Goal: Task Accomplishment & Management: Use online tool/utility

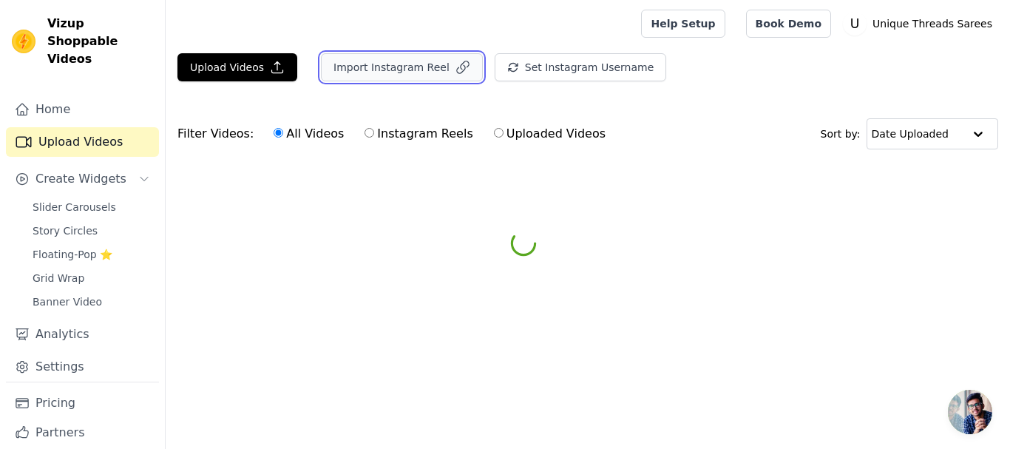
click at [359, 64] on button "Import Instagram Reel" at bounding box center [402, 67] width 162 height 28
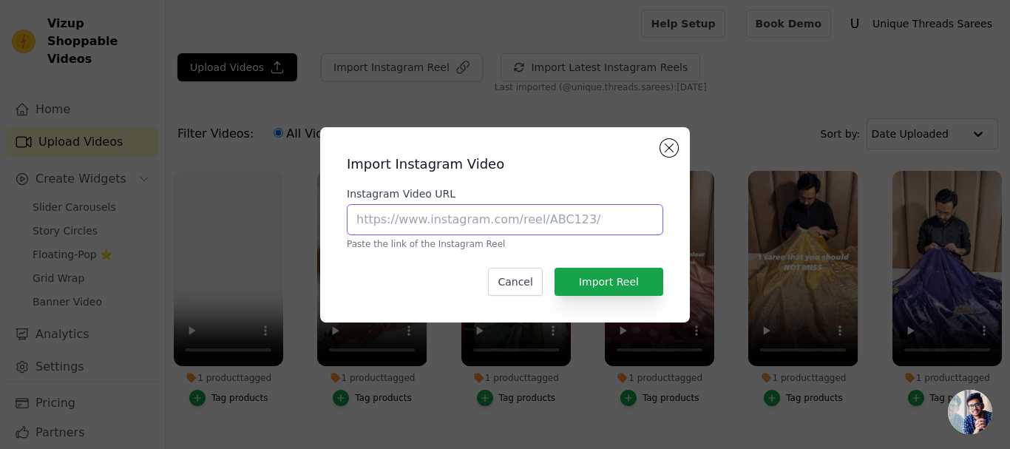
click at [406, 219] on input "Instagram Video URL" at bounding box center [505, 219] width 316 height 31
paste input "[URL][DOMAIN_NAME]"
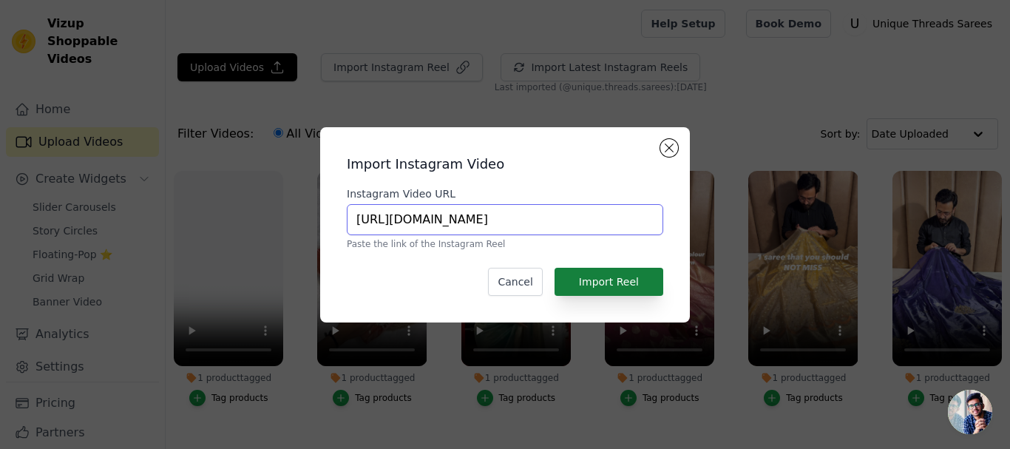
type input "[URL][DOMAIN_NAME]"
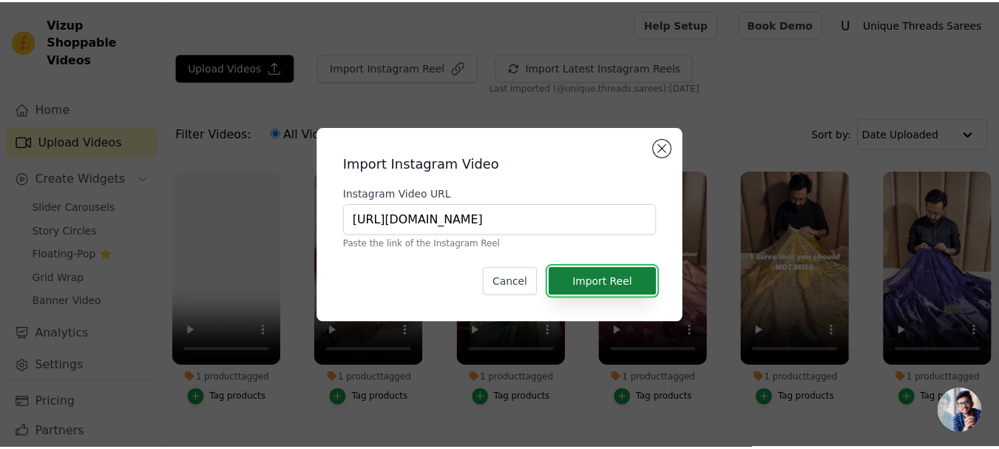
scroll to position [0, 0]
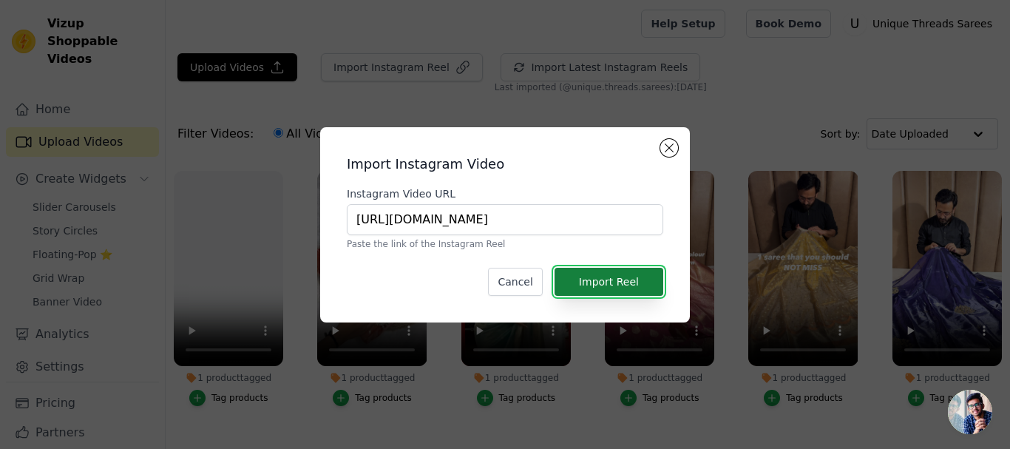
click at [614, 281] on button "Import Reel" at bounding box center [608, 282] width 109 height 28
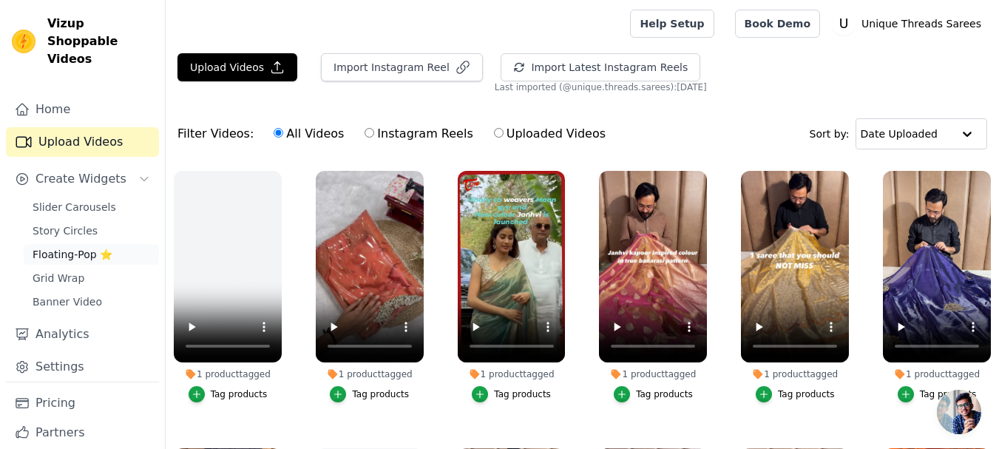
click at [83, 247] on span "Floating-Pop ⭐" at bounding box center [73, 254] width 80 height 15
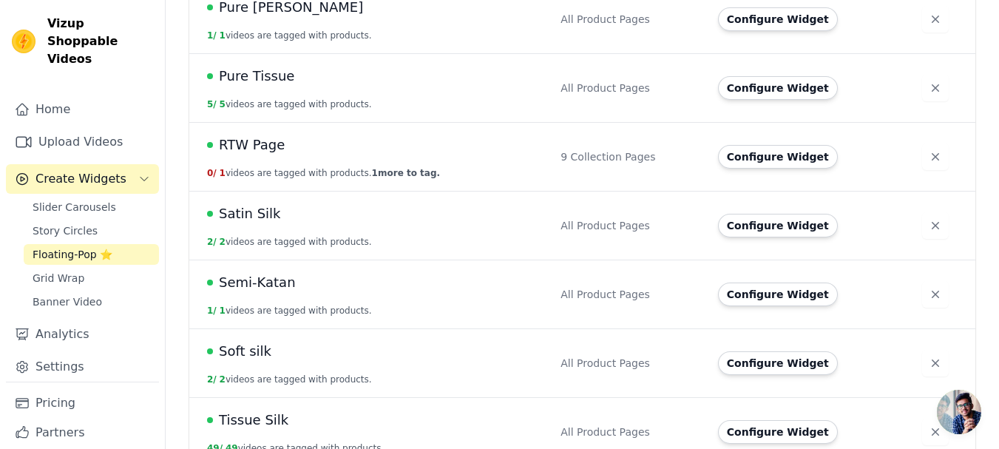
scroll to position [1042, 0]
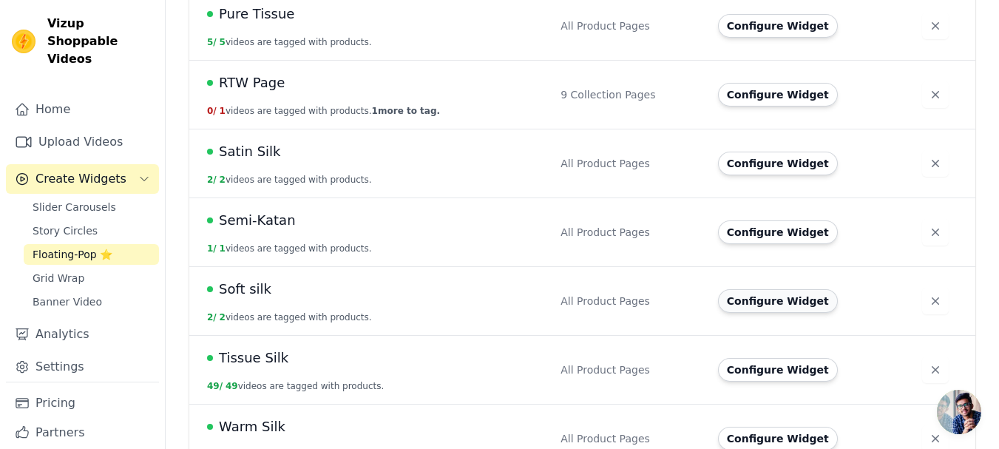
click at [762, 289] on button "Configure Widget" at bounding box center [778, 301] width 120 height 24
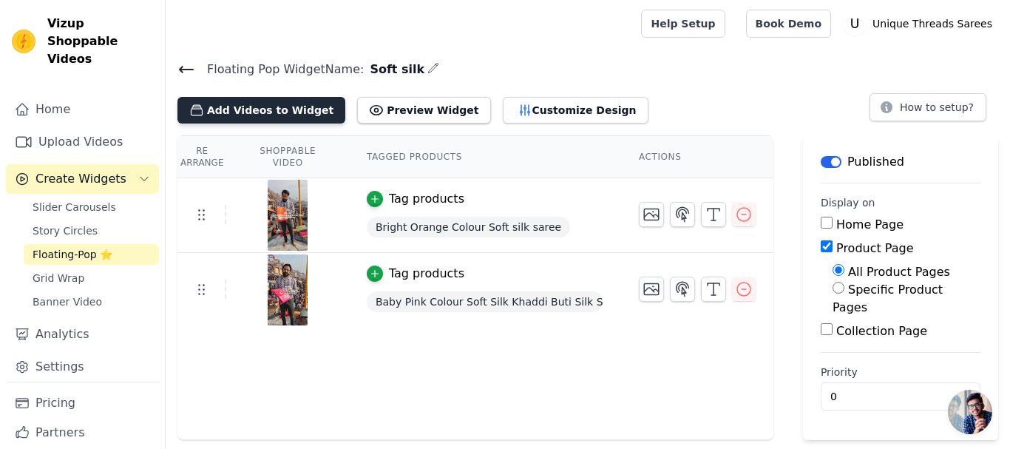
click at [251, 105] on button "Add Videos to Widget" at bounding box center [261, 110] width 168 height 27
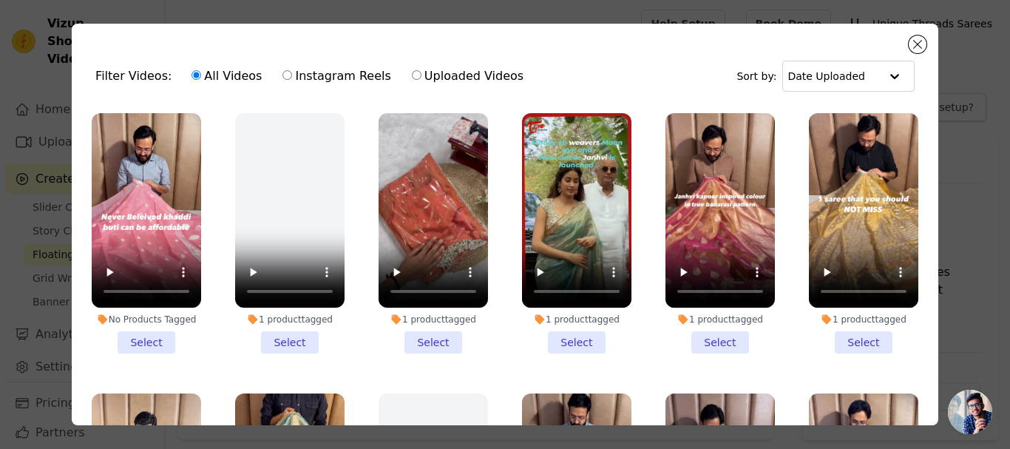
click at [141, 329] on li "No Products Tagged Select" at bounding box center [146, 233] width 109 height 240
click at [0, 0] on input "No Products Tagged Select" at bounding box center [0, 0] width 0 height 0
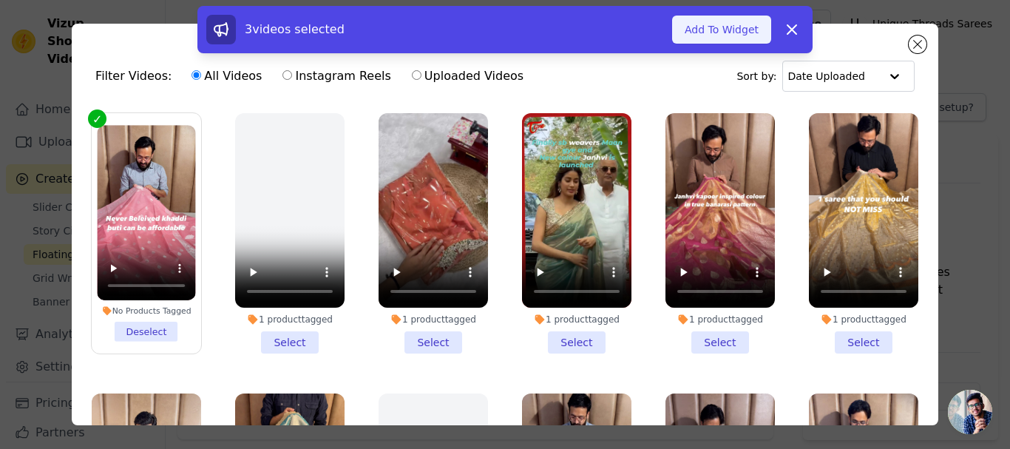
click at [716, 24] on button "Add To Widget" at bounding box center [721, 30] width 99 height 28
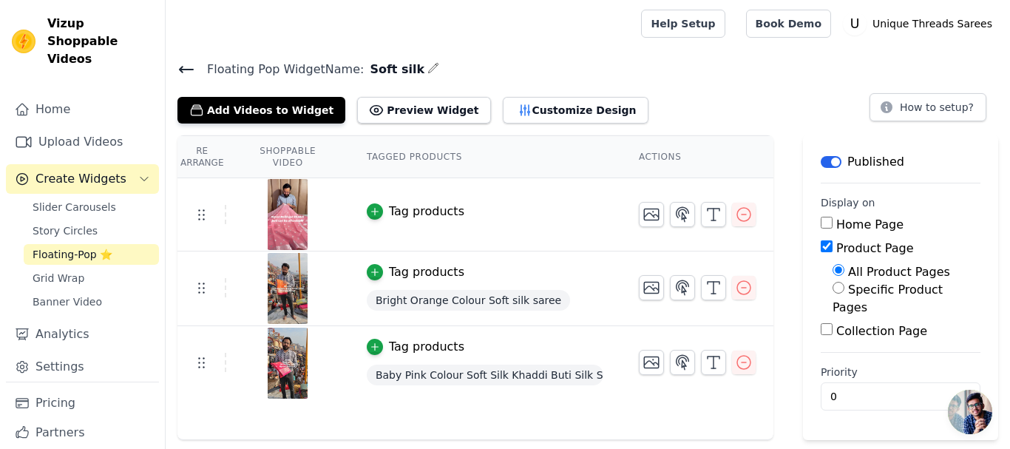
click at [419, 211] on div "Tag products" at bounding box center [426, 212] width 75 height 18
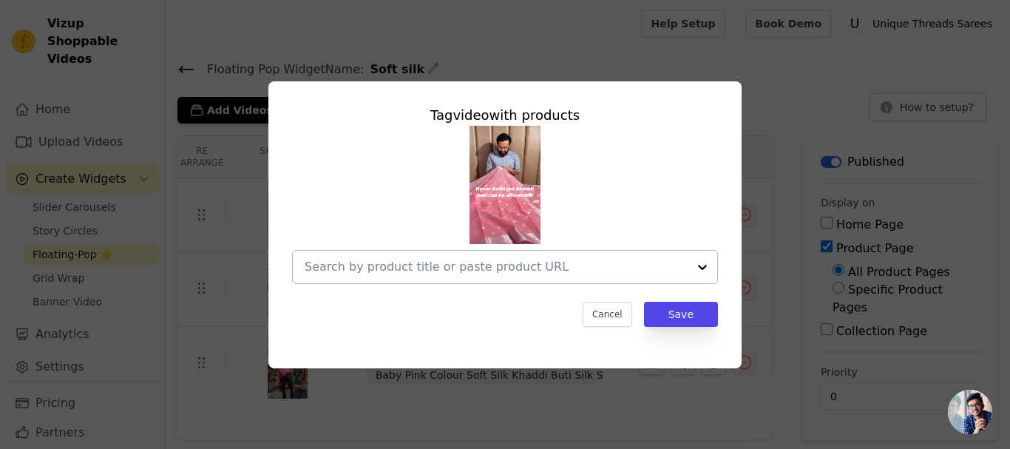
click at [560, 260] on input "text" at bounding box center [496, 267] width 383 height 18
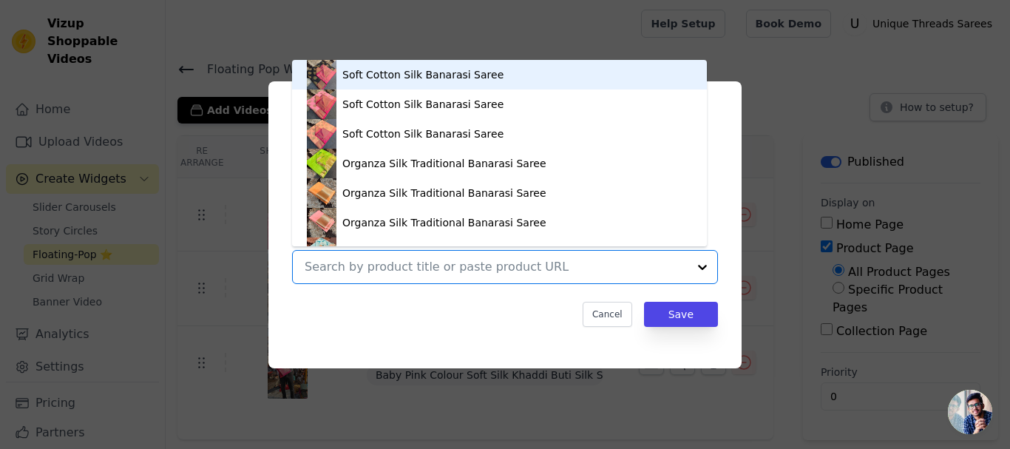
paste input "[URL][DOMAIN_NAME]"
type input "[URL][DOMAIN_NAME]"
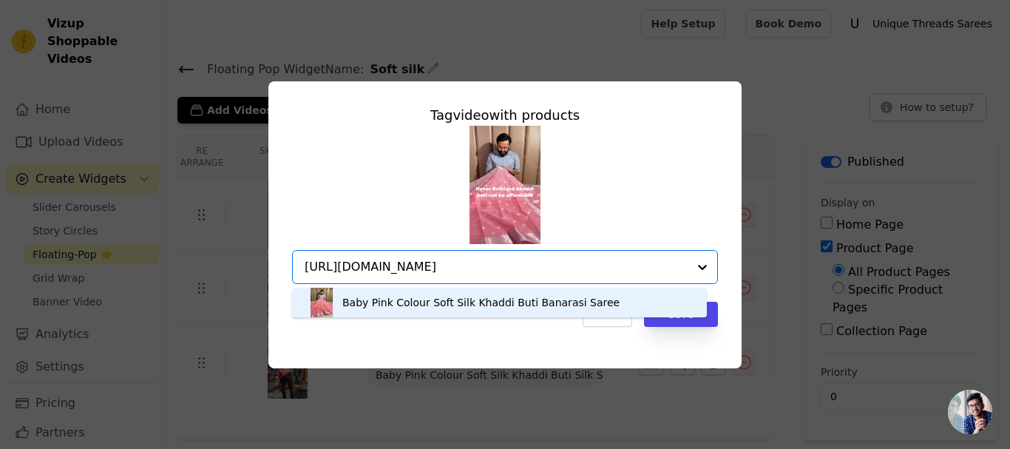
click at [613, 303] on div "Baby Pink Colour Soft Silk Khaddi Buti Banarasi Saree" at bounding box center [499, 303] width 385 height 30
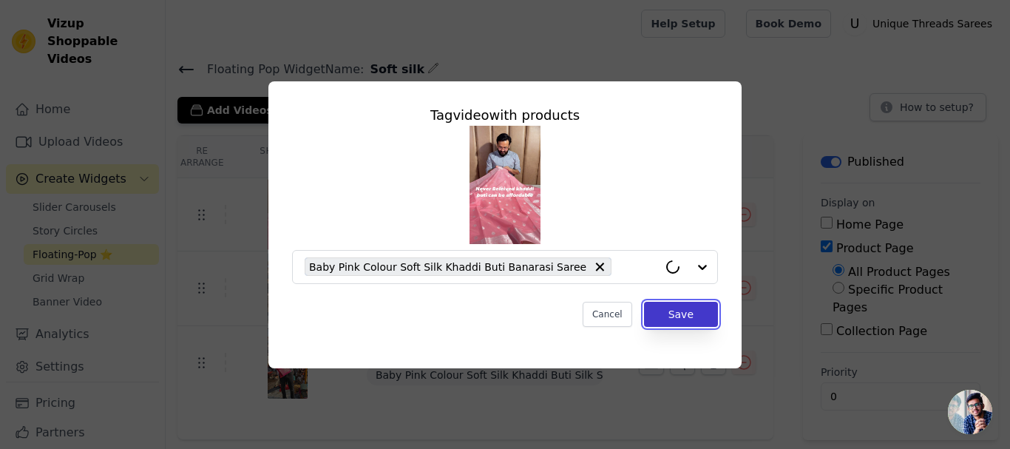
click at [677, 310] on button "Save" at bounding box center [681, 314] width 74 height 25
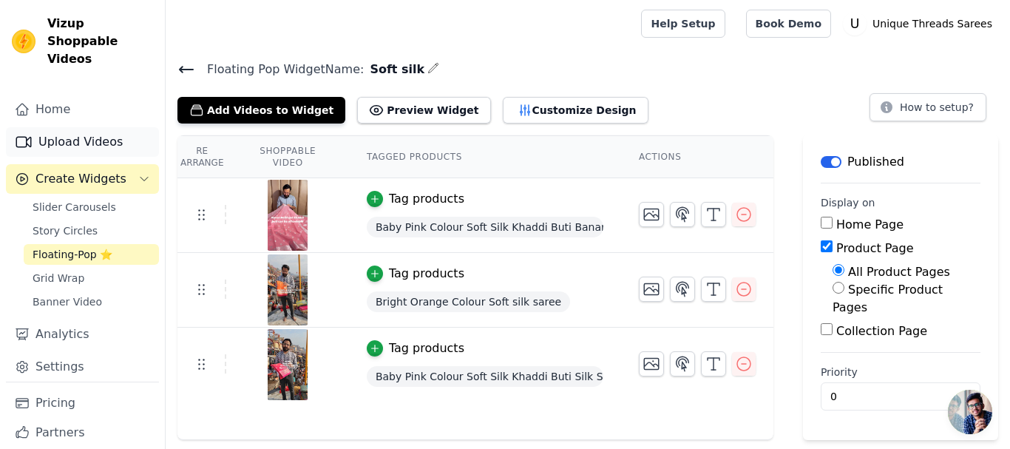
click at [75, 127] on link "Upload Videos" at bounding box center [82, 142] width 153 height 30
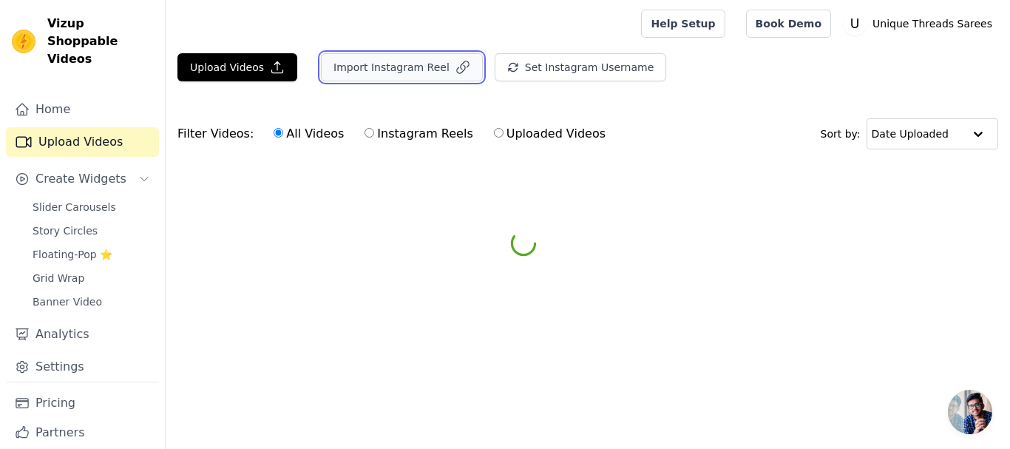
click at [355, 61] on button "Import Instagram Reel" at bounding box center [402, 67] width 162 height 28
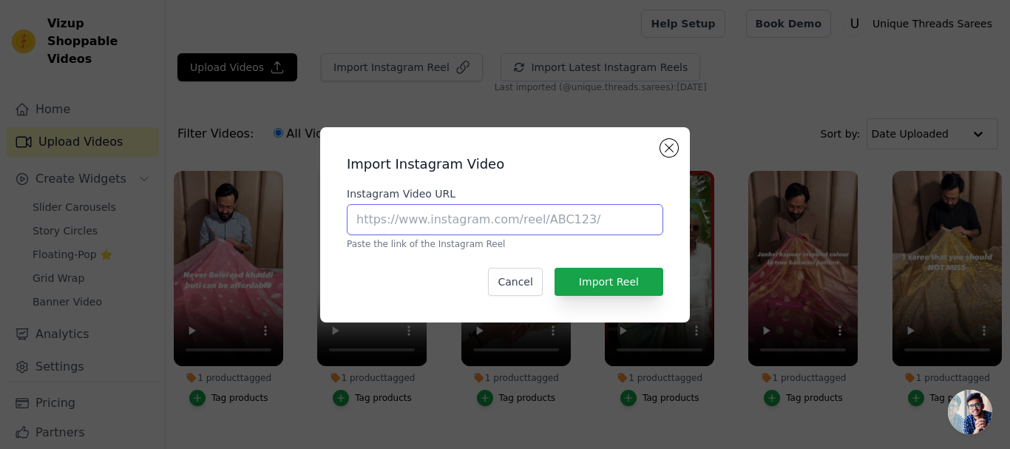
click at [447, 214] on input "Instagram Video URL" at bounding box center [505, 219] width 316 height 31
paste input "[URL][DOMAIN_NAME]"
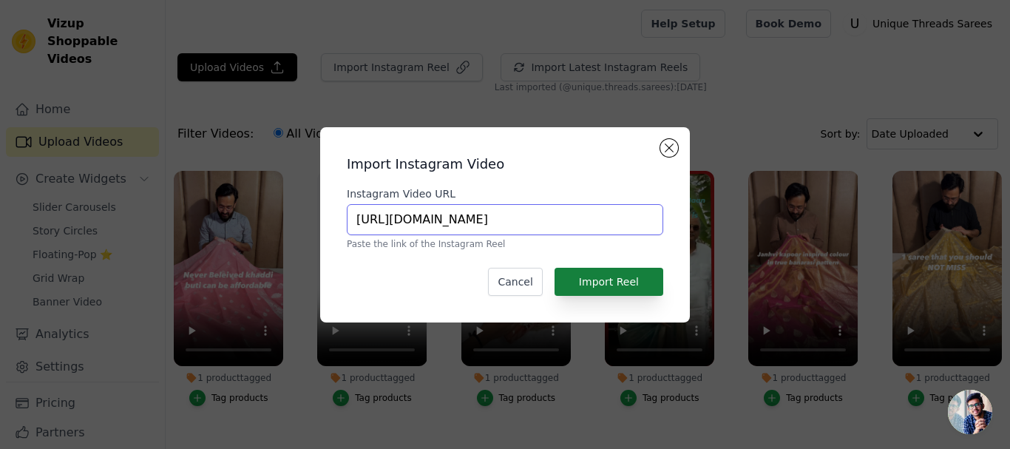
scroll to position [0, 120]
type input "[URL][DOMAIN_NAME]"
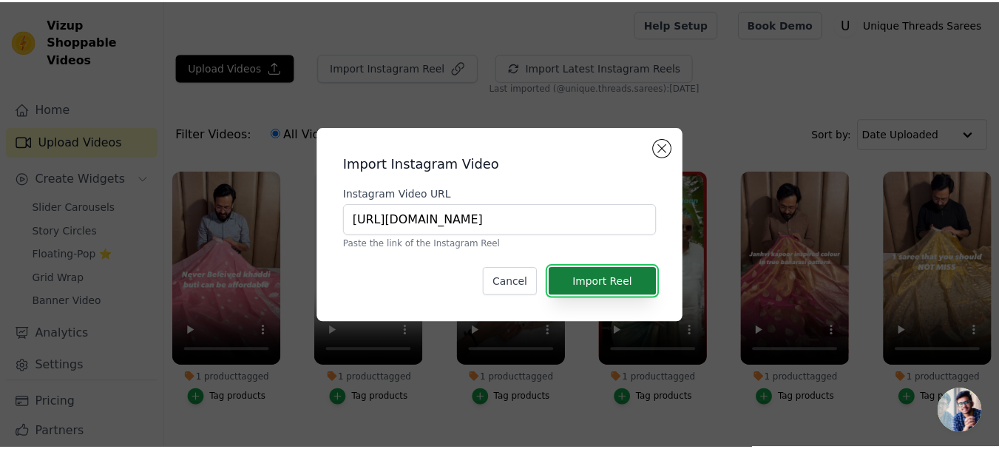
scroll to position [0, 0]
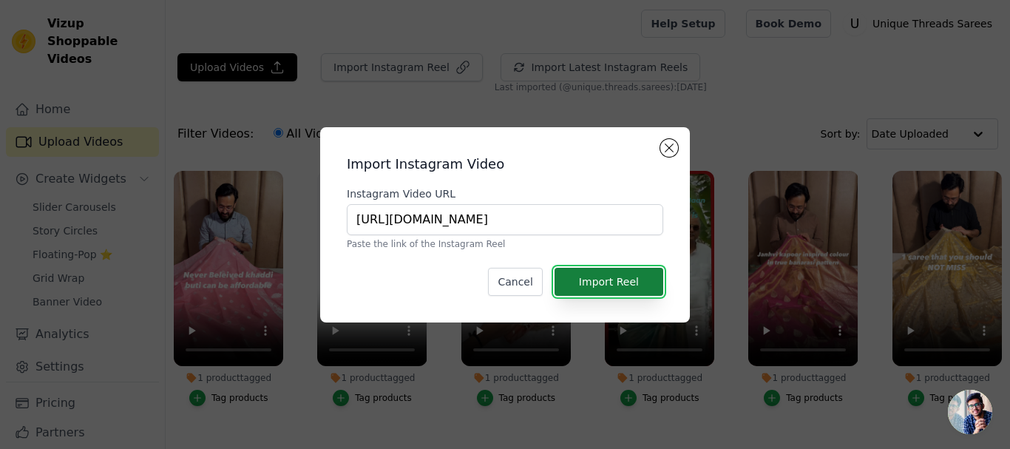
click at [613, 282] on button "Import Reel" at bounding box center [608, 282] width 109 height 28
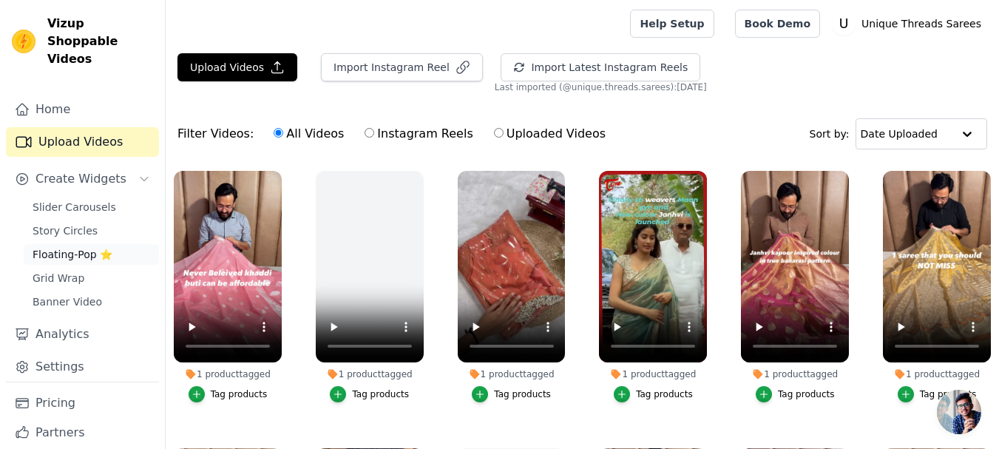
click at [89, 247] on span "Floating-Pop ⭐" at bounding box center [73, 254] width 80 height 15
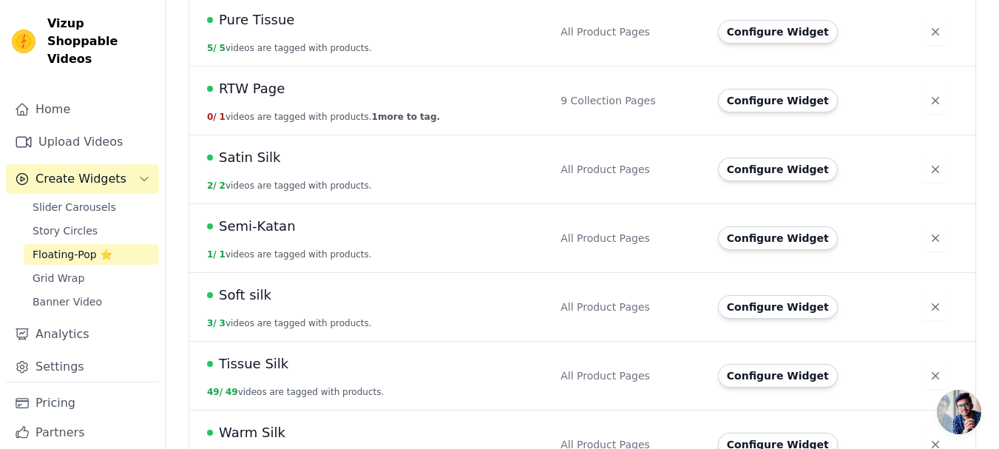
scroll to position [1042, 0]
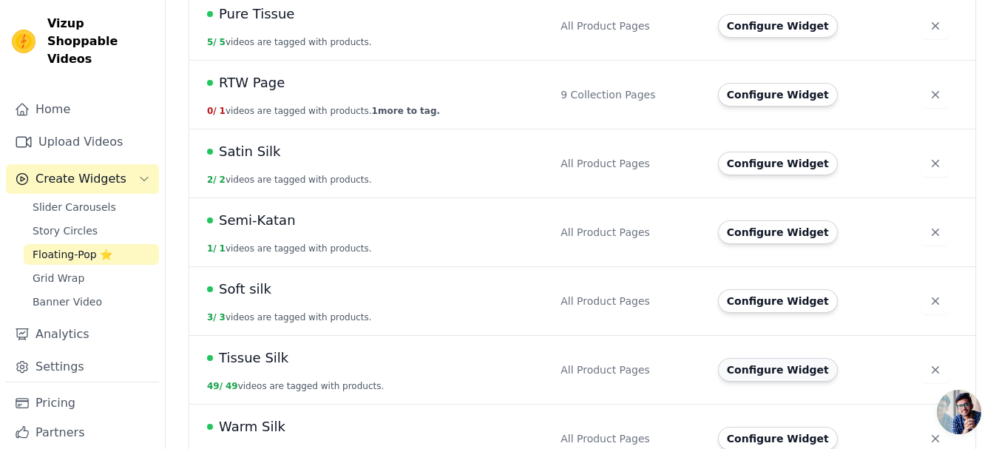
click at [739, 358] on button "Configure Widget" at bounding box center [778, 370] width 120 height 24
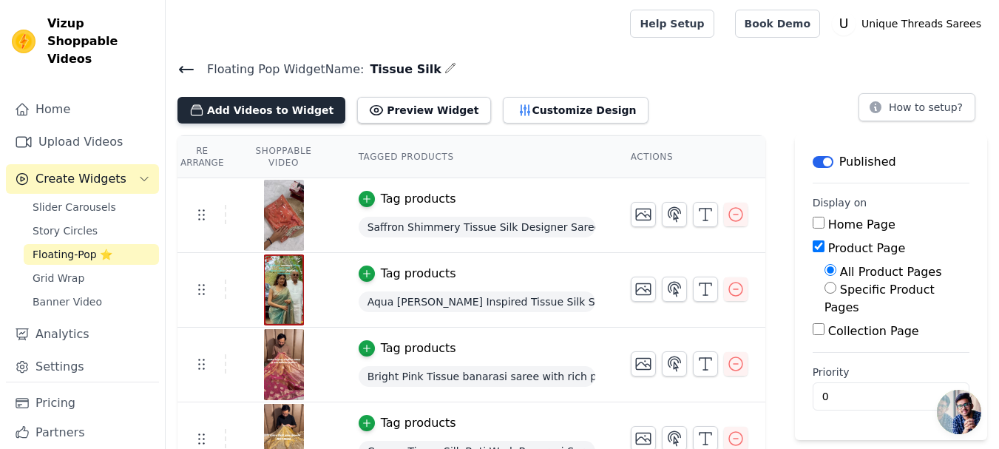
click at [255, 103] on button "Add Videos to Widget" at bounding box center [261, 110] width 168 height 27
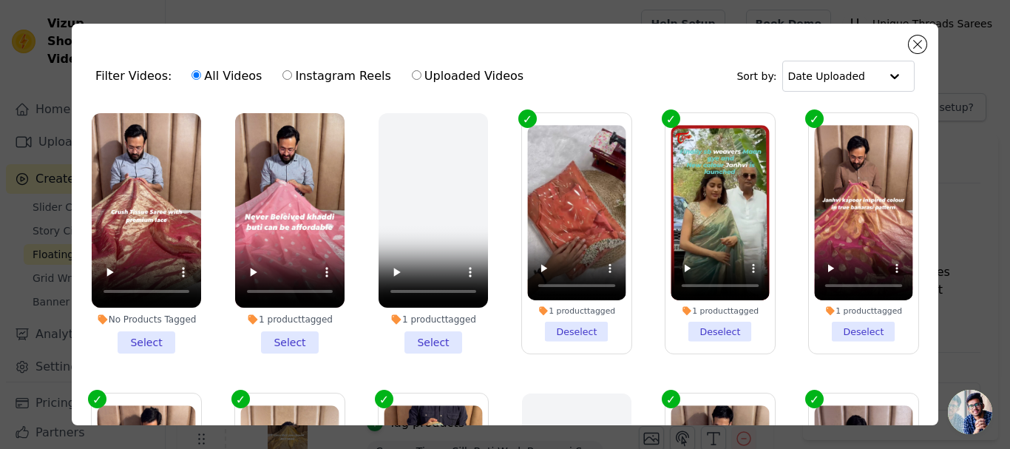
click at [141, 330] on li "No Products Tagged Select" at bounding box center [146, 233] width 109 height 240
click at [0, 0] on input "No Products Tagged Select" at bounding box center [0, 0] width 0 height 0
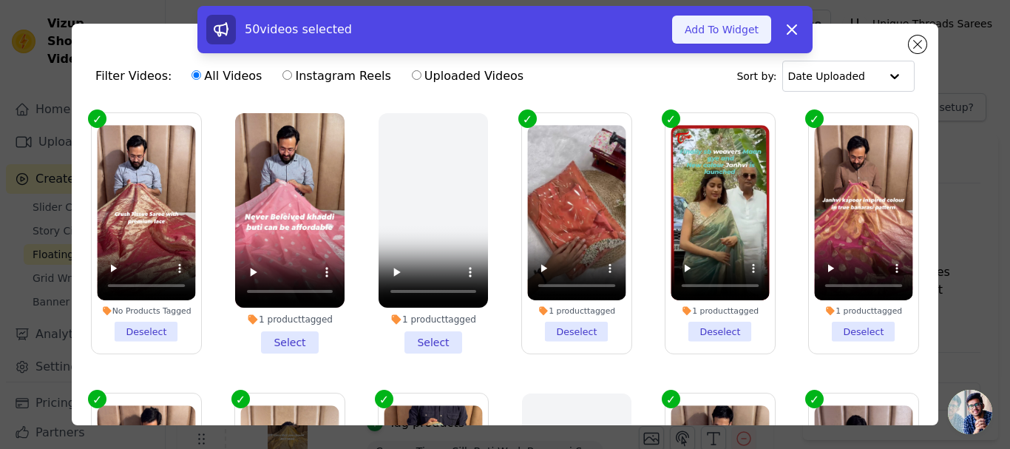
click at [721, 29] on button "Add To Widget" at bounding box center [721, 30] width 99 height 28
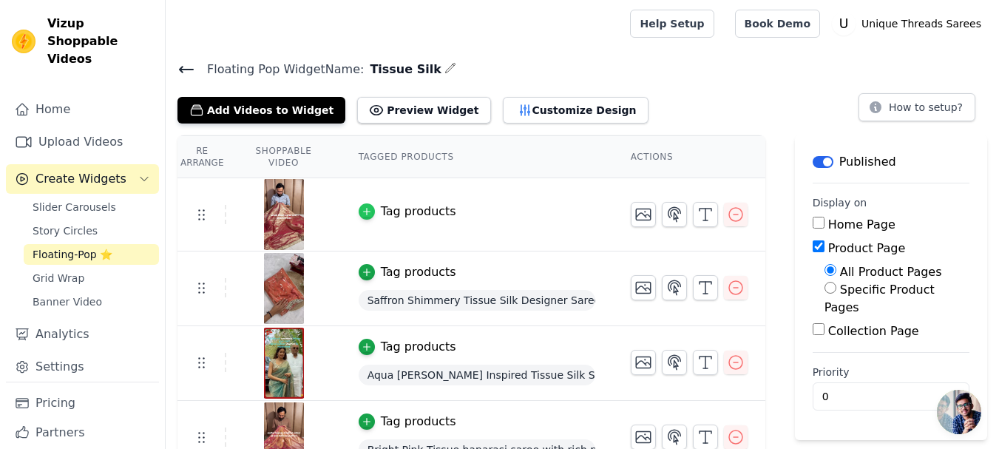
click at [375, 211] on div "button" at bounding box center [367, 211] width 16 height 16
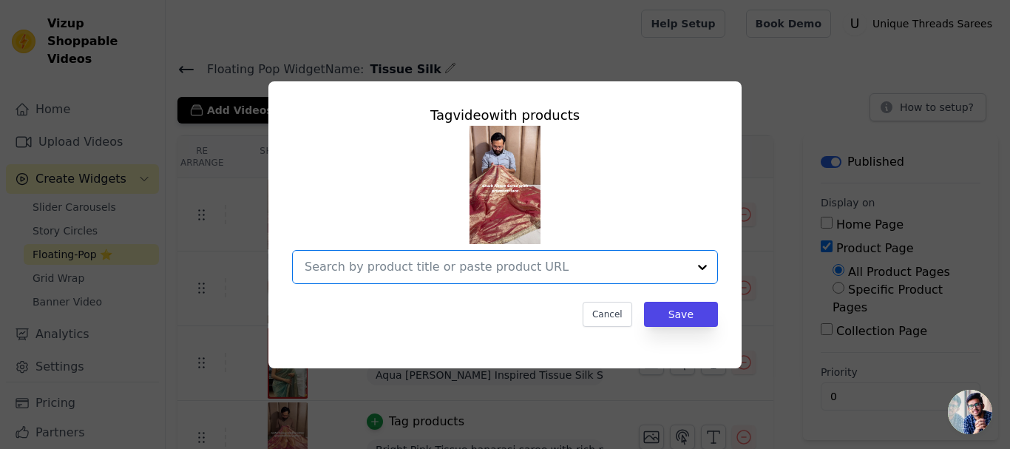
click at [528, 259] on input "text" at bounding box center [496, 267] width 383 height 18
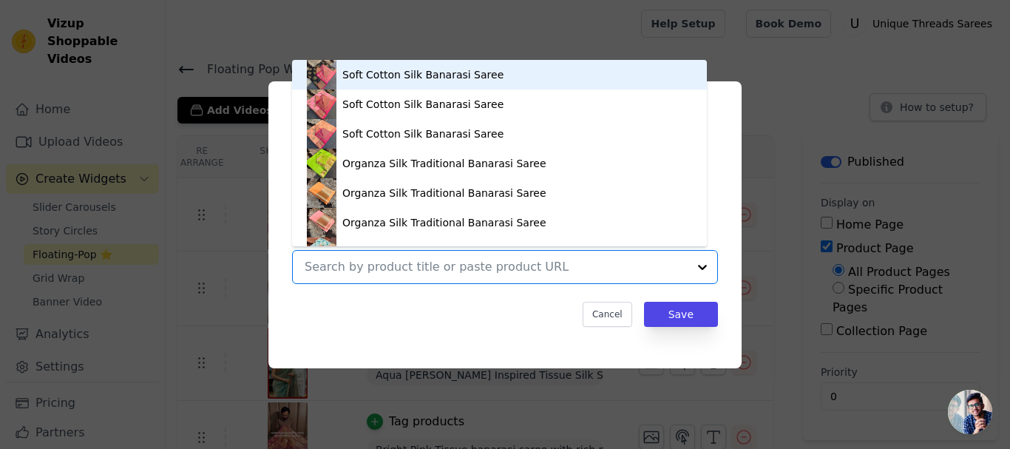
paste input "[URL][DOMAIN_NAME][PERSON_NAME]"
type input "[URL][DOMAIN_NAME][PERSON_NAME]"
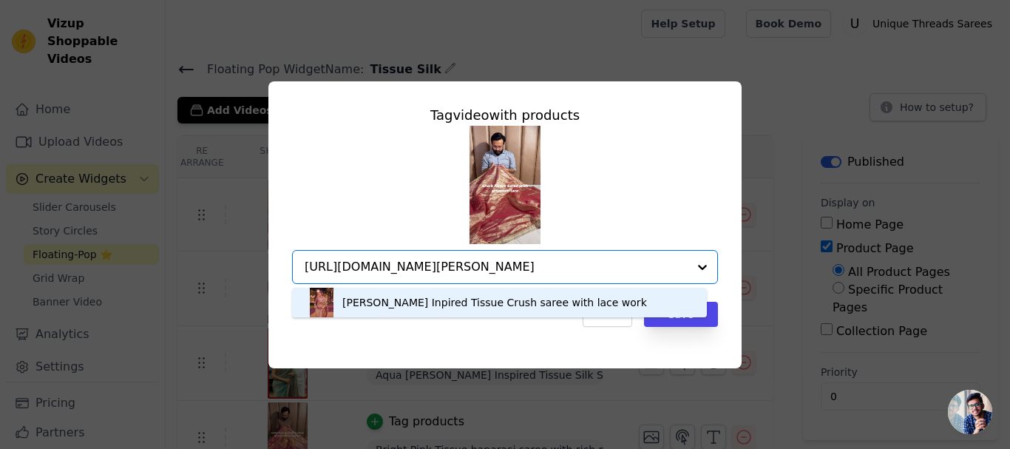
click at [667, 305] on div "[PERSON_NAME] Inpired Tissue Crush saree with lace work" at bounding box center [499, 303] width 385 height 30
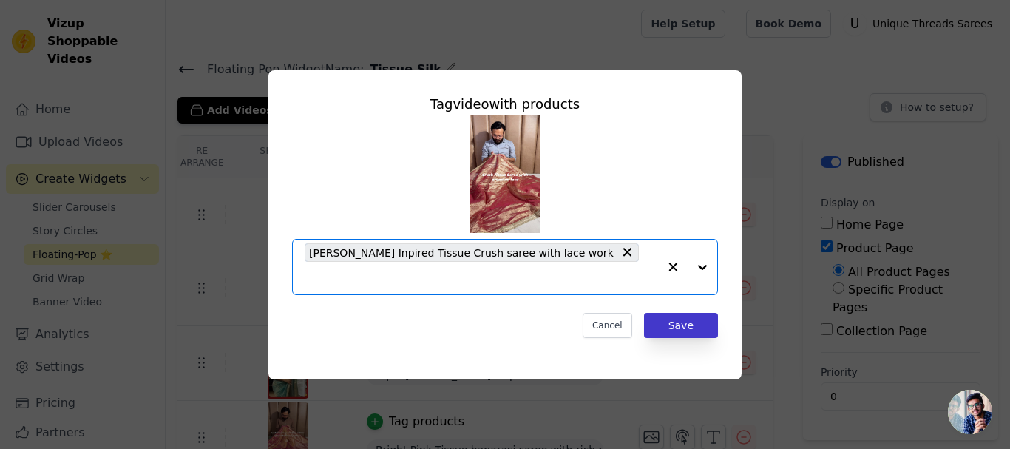
scroll to position [0, 0]
click at [679, 313] on button "Save" at bounding box center [681, 325] width 74 height 25
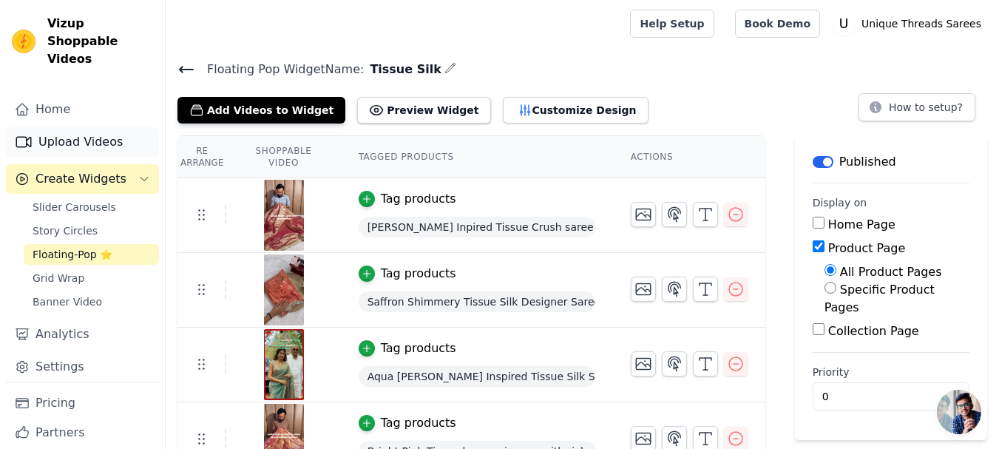
click at [68, 127] on link "Upload Videos" at bounding box center [82, 142] width 153 height 30
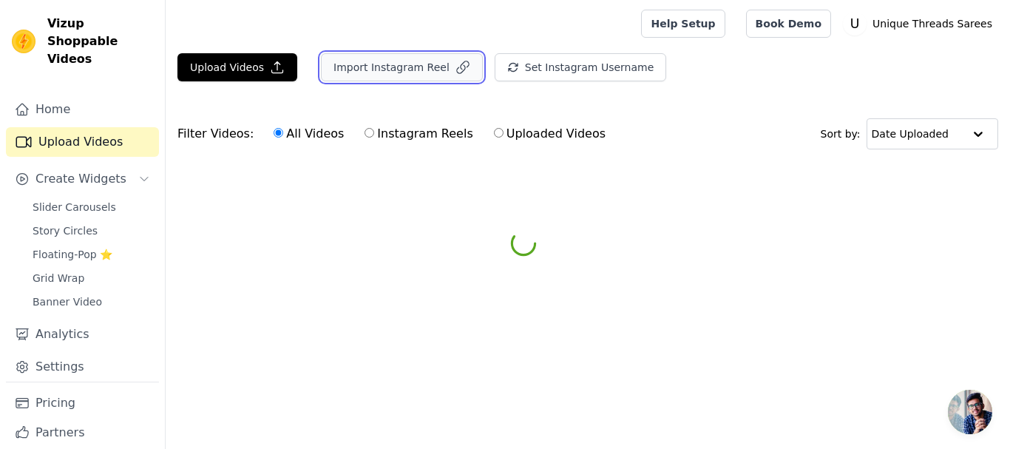
click at [372, 61] on button "Import Instagram Reel" at bounding box center [402, 67] width 162 height 28
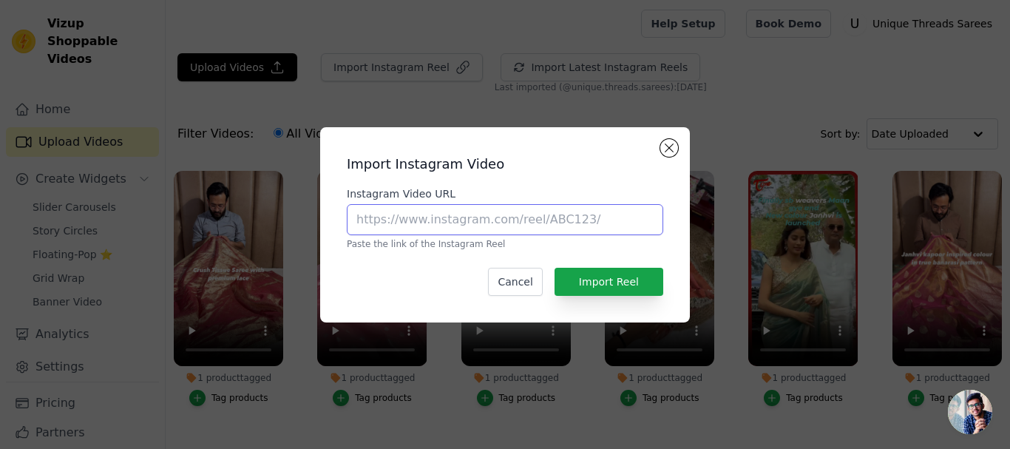
click at [393, 215] on input "Instagram Video URL" at bounding box center [505, 219] width 316 height 31
paste input "[URL][DOMAIN_NAME]"
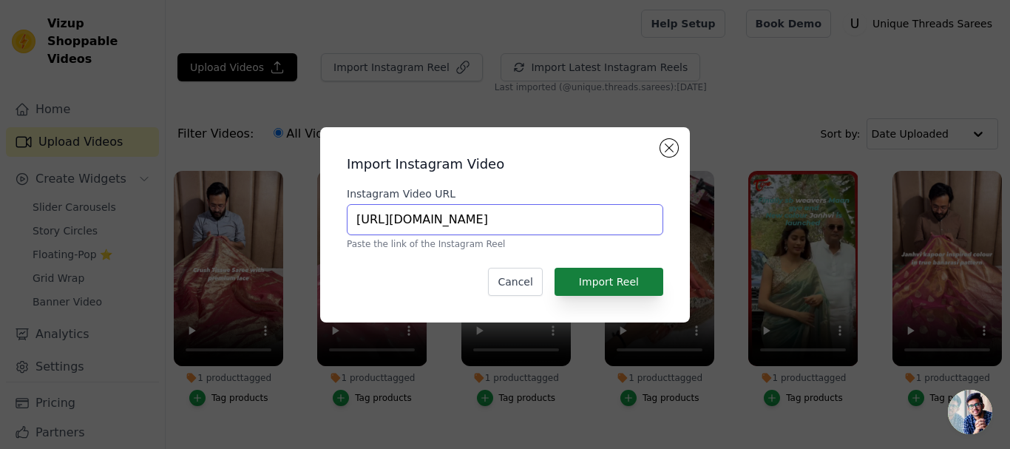
type input "[URL][DOMAIN_NAME]"
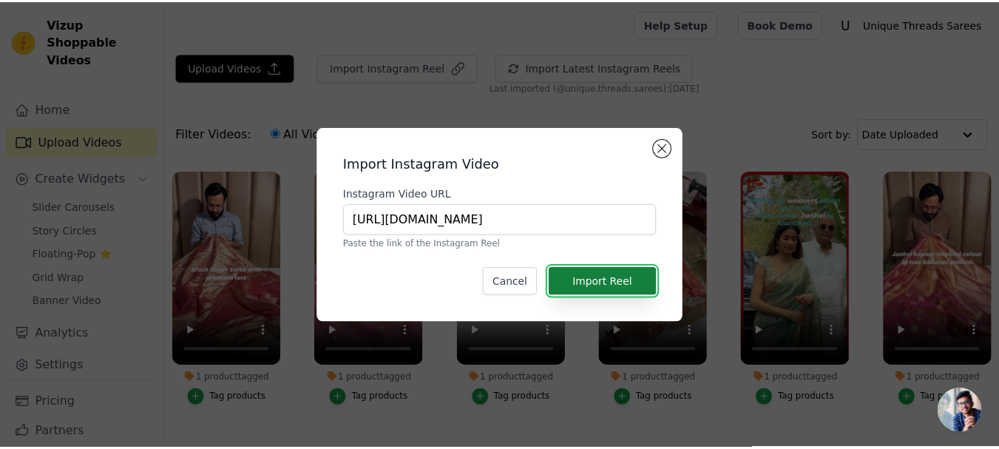
scroll to position [0, 0]
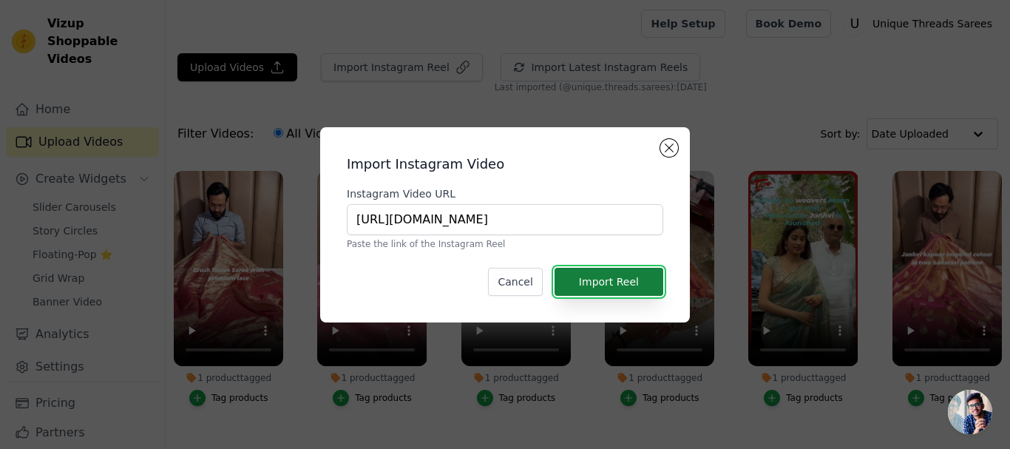
click at [619, 274] on button "Import Reel" at bounding box center [608, 282] width 109 height 28
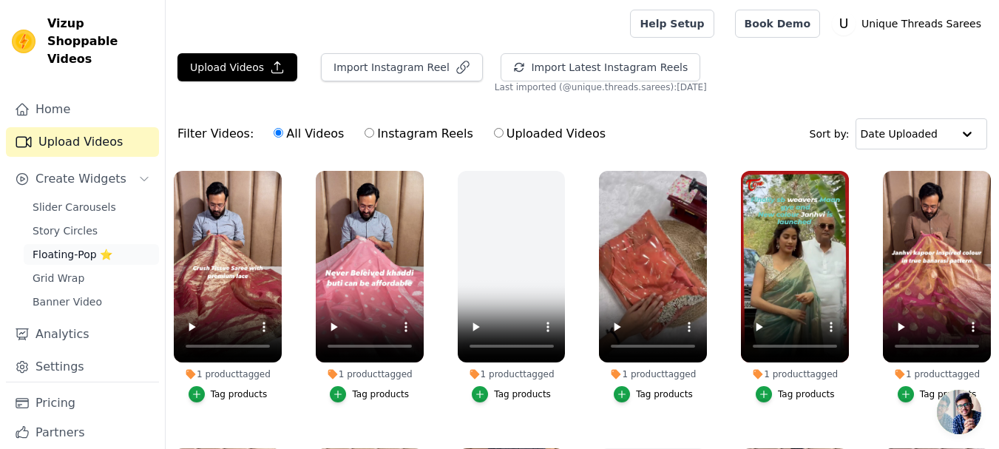
click at [79, 247] on span "Floating-Pop ⭐" at bounding box center [73, 254] width 80 height 15
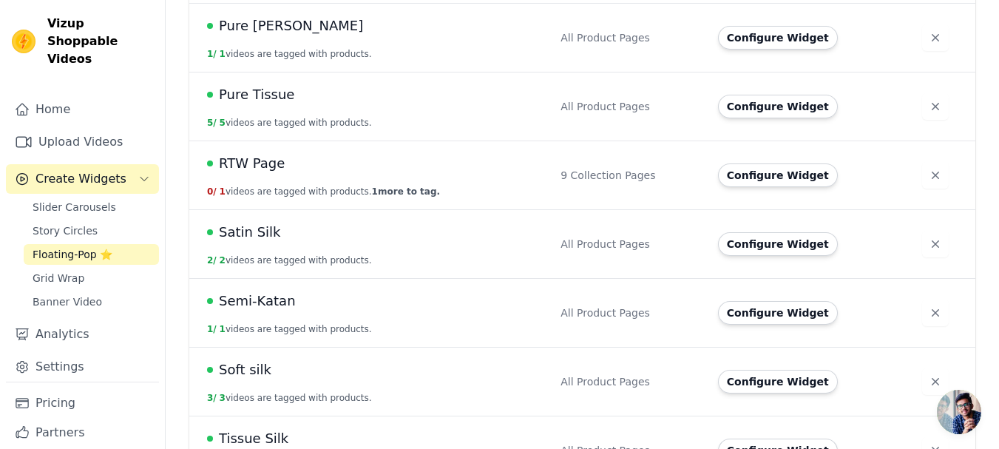
scroll to position [1042, 0]
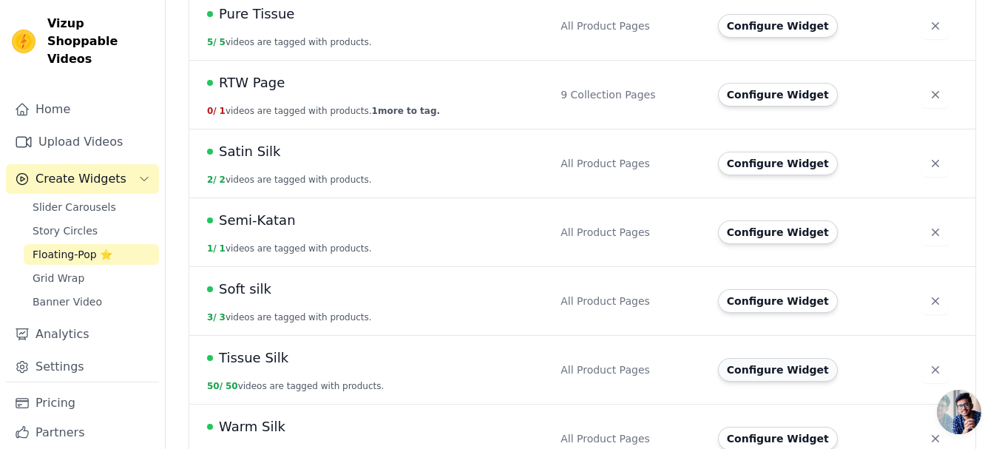
click at [737, 358] on button "Configure Widget" at bounding box center [778, 370] width 120 height 24
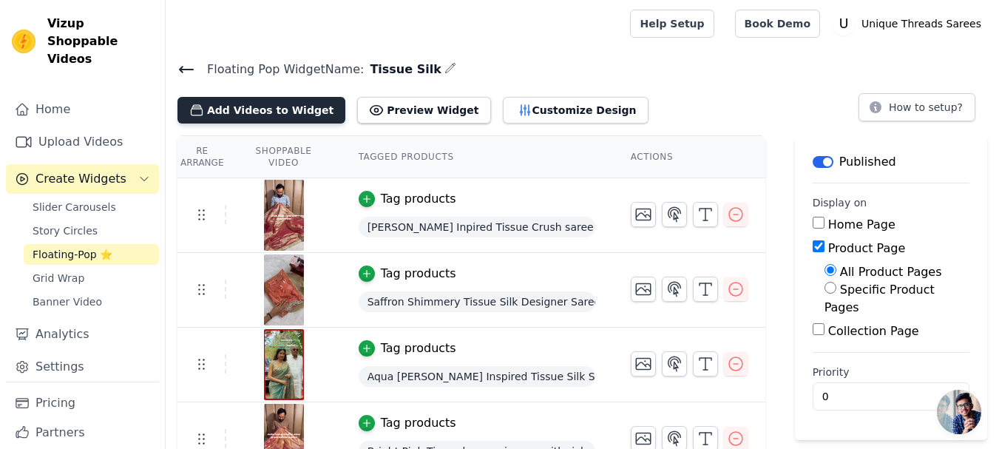
click at [246, 104] on button "Add Videos to Widget" at bounding box center [261, 110] width 168 height 27
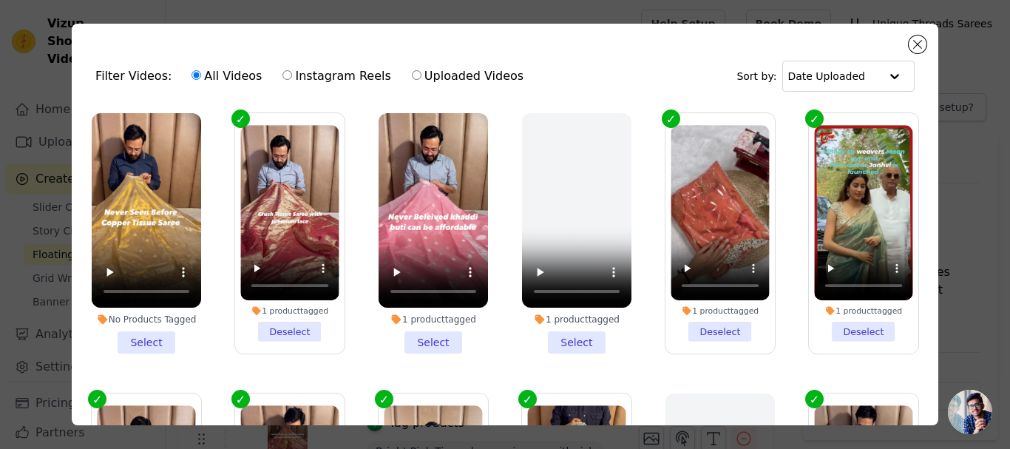
click at [140, 327] on li "No Products Tagged Select" at bounding box center [146, 233] width 109 height 240
click at [0, 0] on input "No Products Tagged Select" at bounding box center [0, 0] width 0 height 0
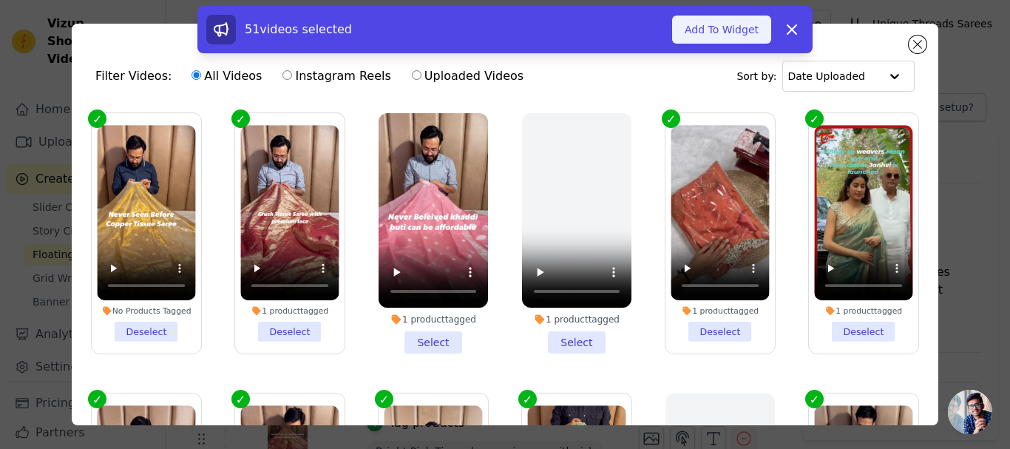
click at [714, 30] on button "Add To Widget" at bounding box center [721, 30] width 99 height 28
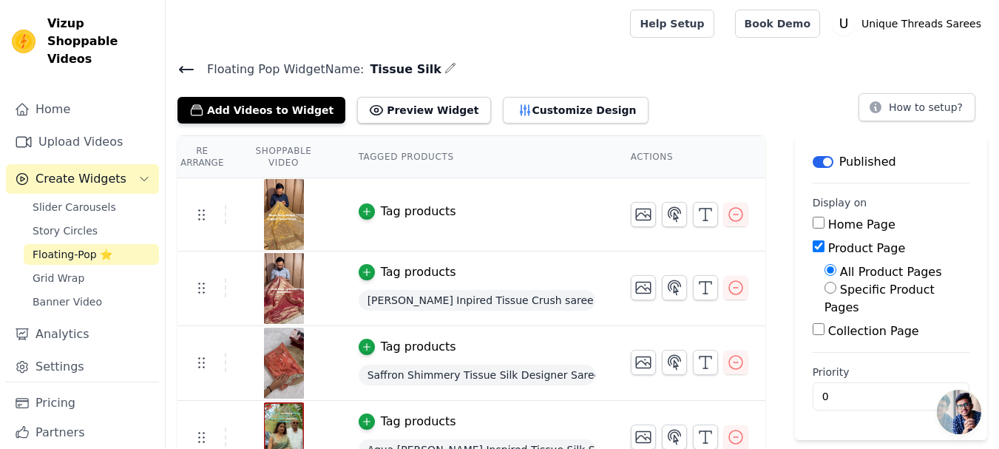
click at [398, 215] on div "Tag products" at bounding box center [418, 212] width 75 height 18
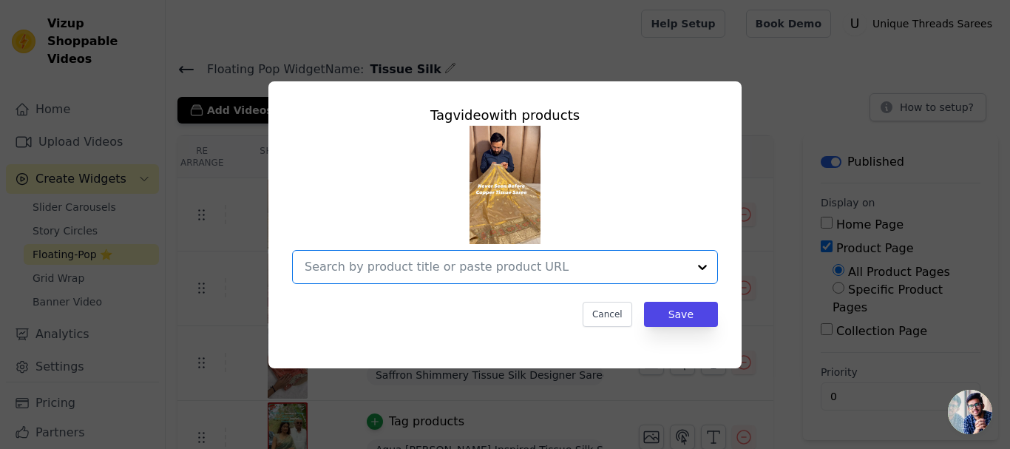
click at [487, 265] on input "text" at bounding box center [496, 267] width 383 height 18
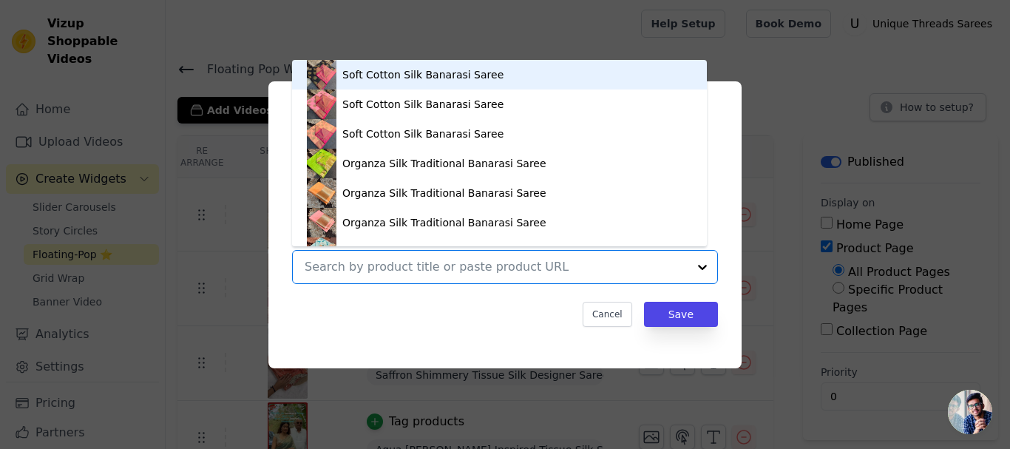
paste input "[URL][DOMAIN_NAME]"
type input "[URL][DOMAIN_NAME]"
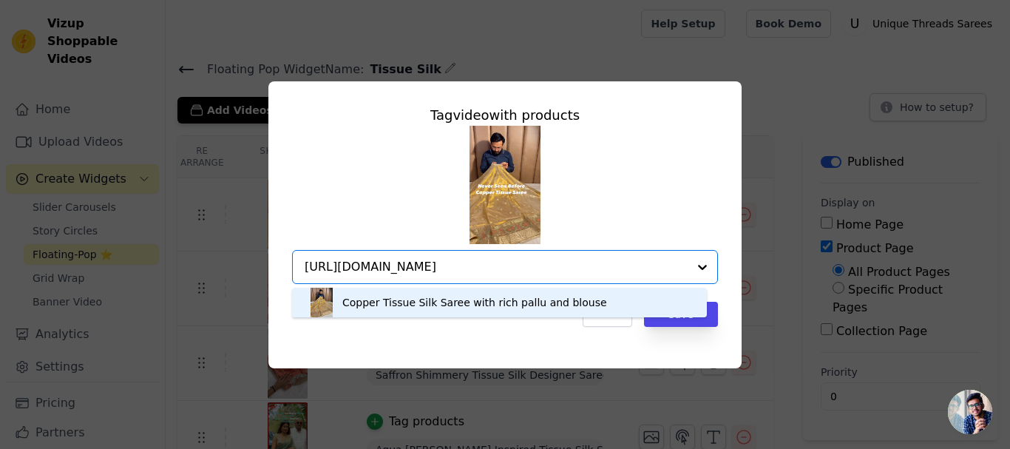
click at [539, 297] on div "Copper Tissue Silk Saree with rich pallu and blouse" at bounding box center [474, 302] width 265 height 15
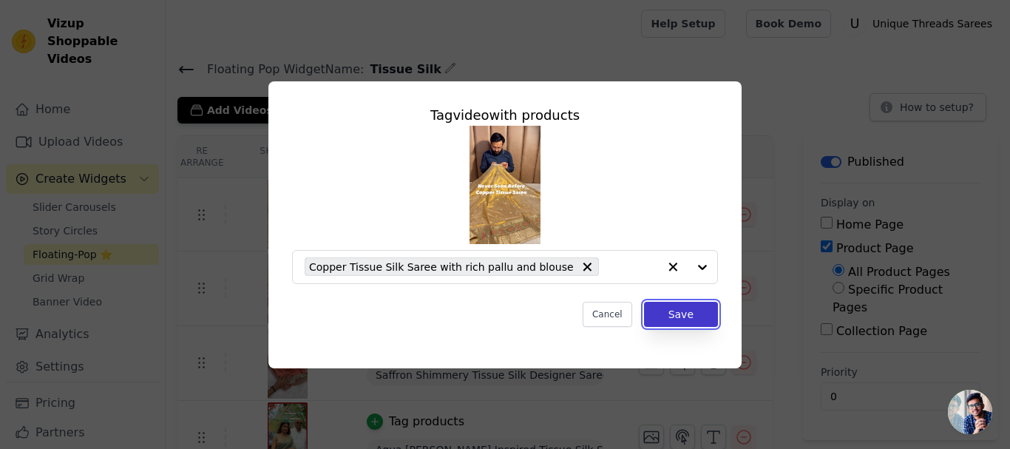
click at [682, 314] on button "Save" at bounding box center [681, 314] width 74 height 25
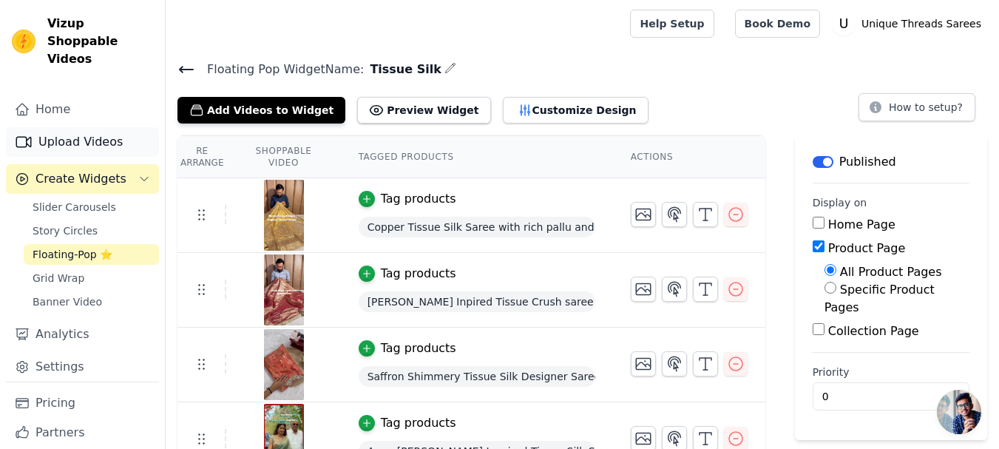
click at [83, 127] on link "Upload Videos" at bounding box center [82, 142] width 153 height 30
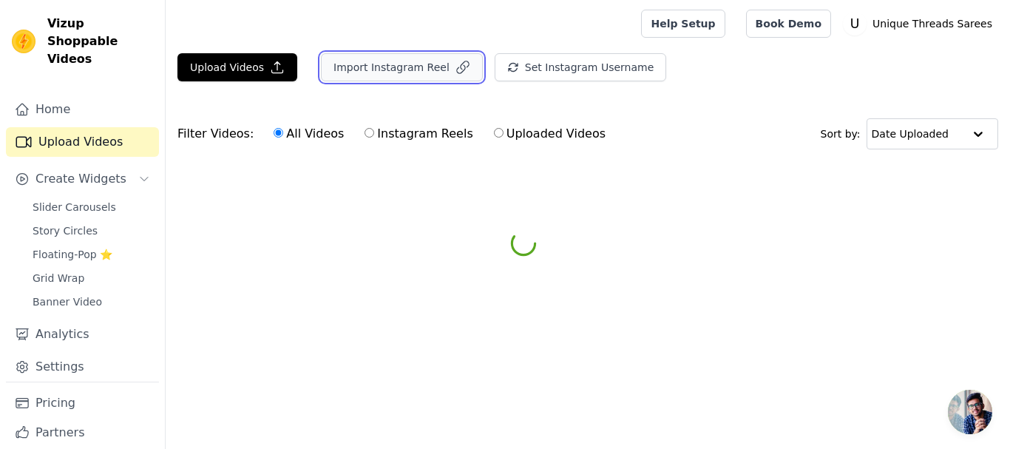
click at [361, 67] on button "Import Instagram Reel" at bounding box center [402, 67] width 162 height 28
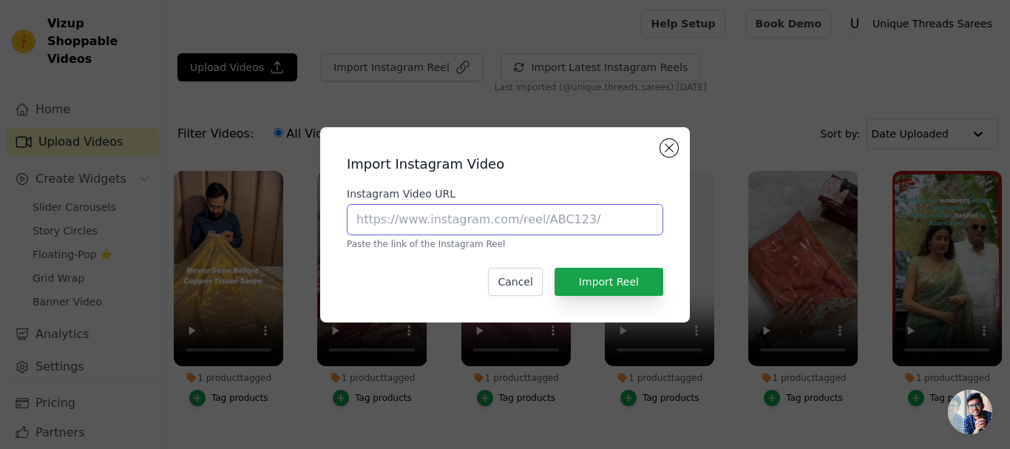
click at [458, 220] on input "Instagram Video URL" at bounding box center [505, 219] width 316 height 31
paste input "[URL][DOMAIN_NAME]"
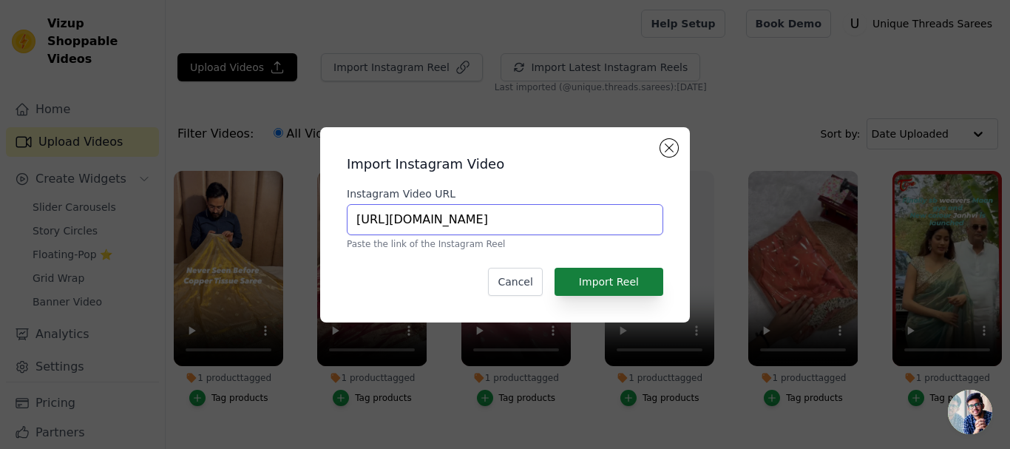
type input "[URL][DOMAIN_NAME]"
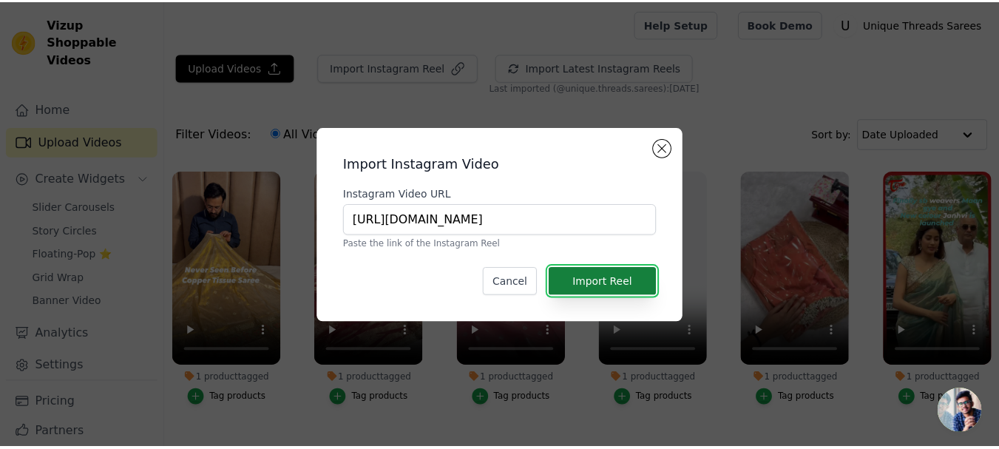
scroll to position [0, 0]
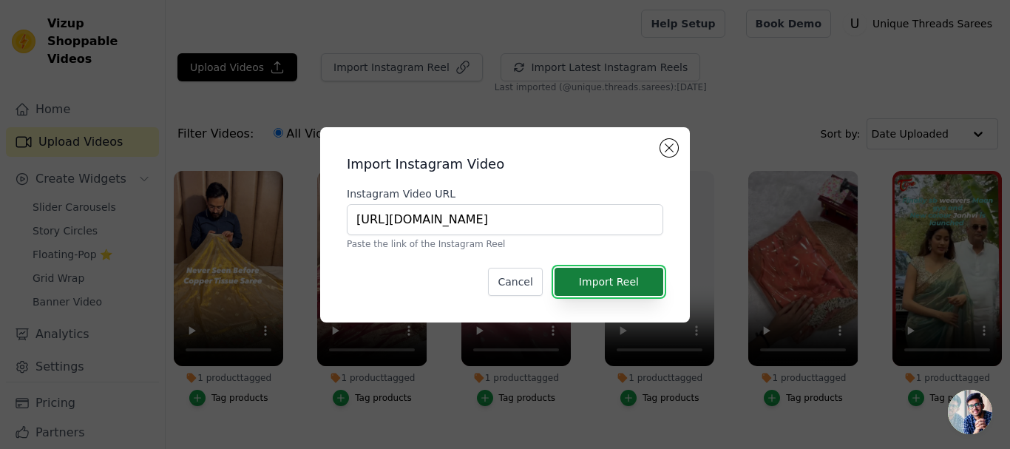
click at [622, 281] on button "Import Reel" at bounding box center [608, 282] width 109 height 28
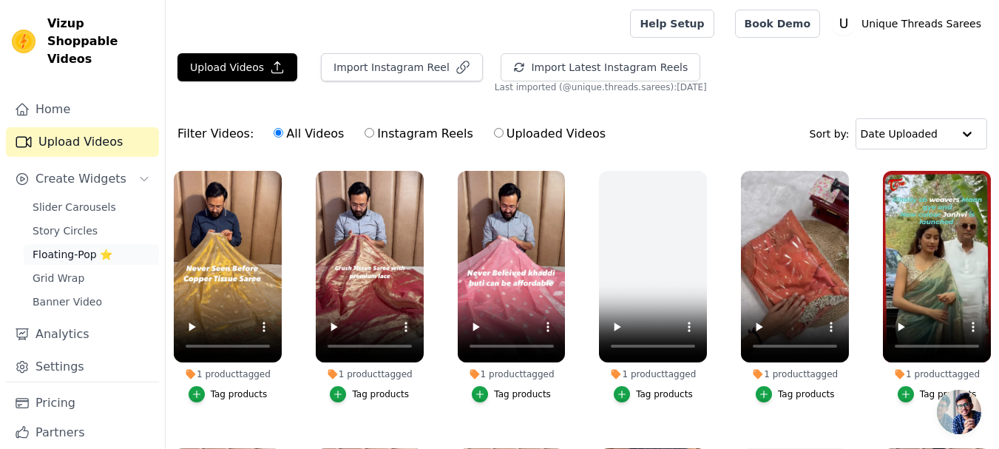
click at [81, 247] on span "Floating-Pop ⭐" at bounding box center [73, 254] width 80 height 15
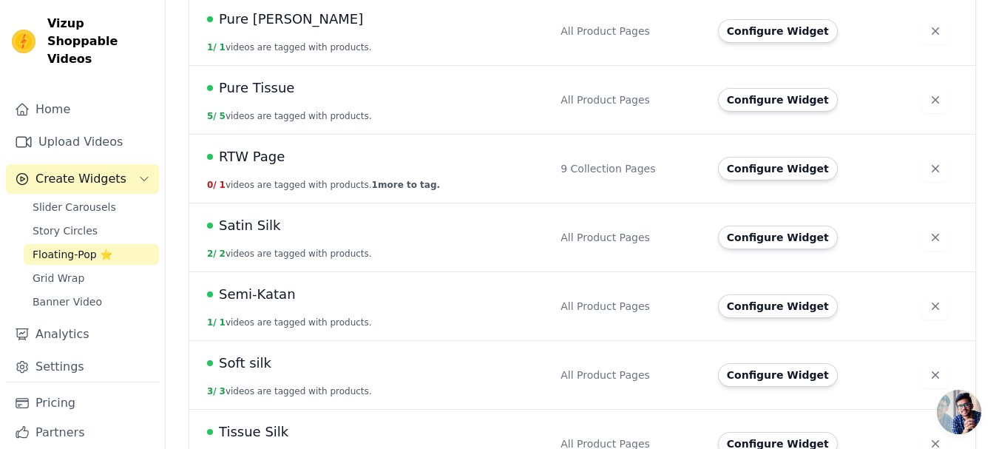
scroll to position [1042, 0]
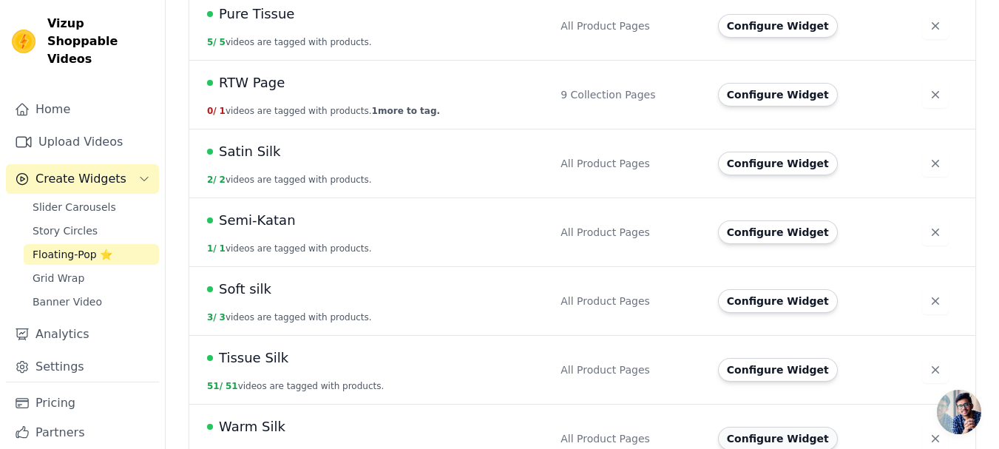
click at [750, 427] on button "Configure Widget" at bounding box center [778, 439] width 120 height 24
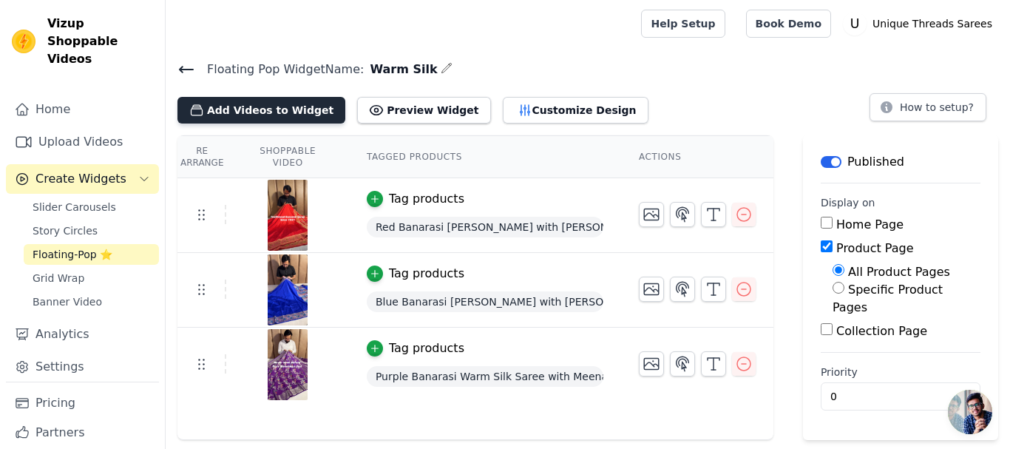
click at [293, 102] on button "Add Videos to Widget" at bounding box center [261, 110] width 168 height 27
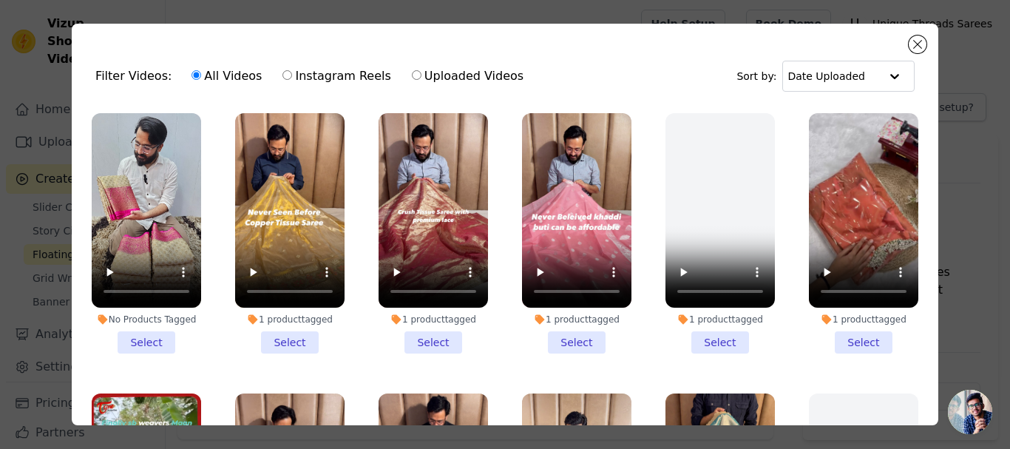
click at [143, 337] on li "No Products Tagged Select" at bounding box center [146, 233] width 109 height 240
click at [0, 0] on input "No Products Tagged Select" at bounding box center [0, 0] width 0 height 0
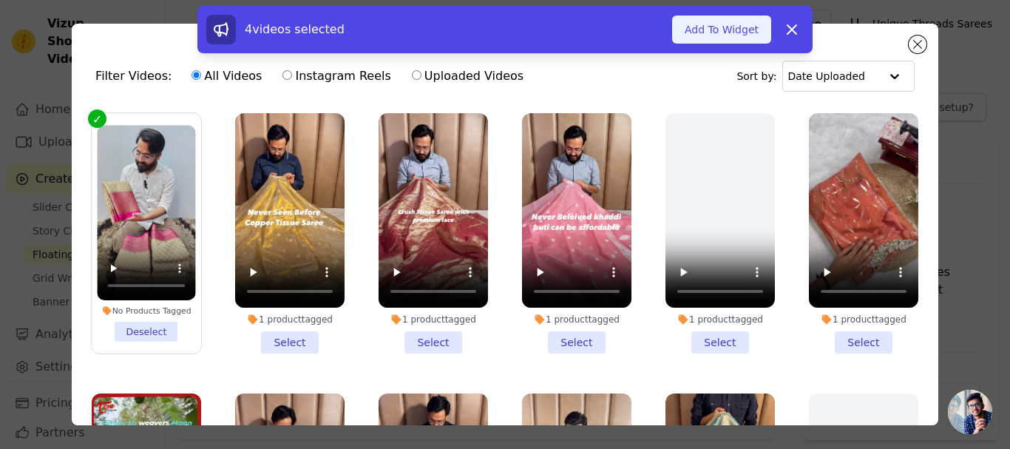
click at [690, 26] on button "Add To Widget" at bounding box center [721, 30] width 99 height 28
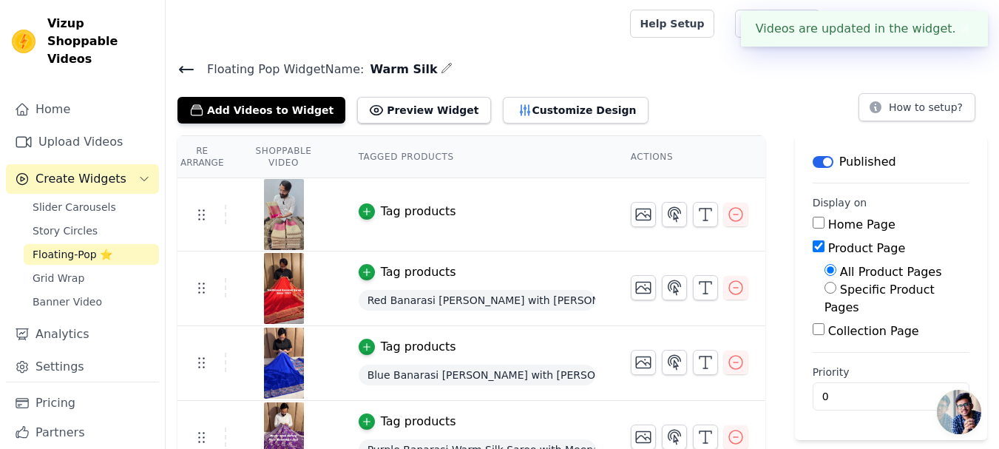
click at [410, 219] on div "Tag products" at bounding box center [418, 212] width 75 height 18
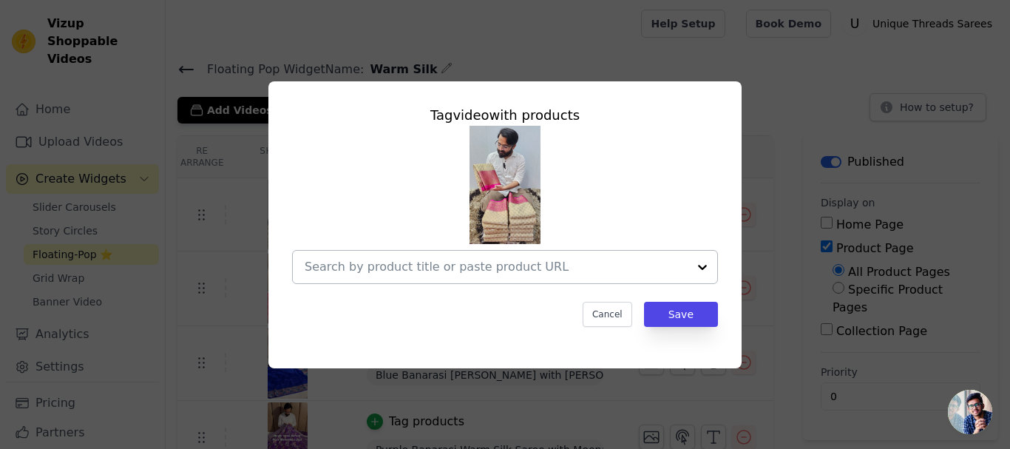
click at [373, 268] on input "text" at bounding box center [496, 267] width 383 height 18
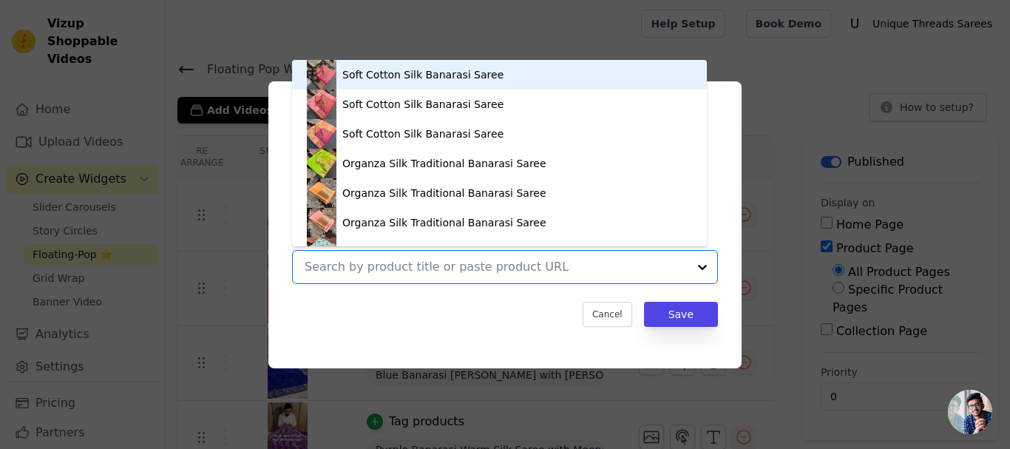
paste input "[URL][DOMAIN_NAME]"
type input "[URL][DOMAIN_NAME]"
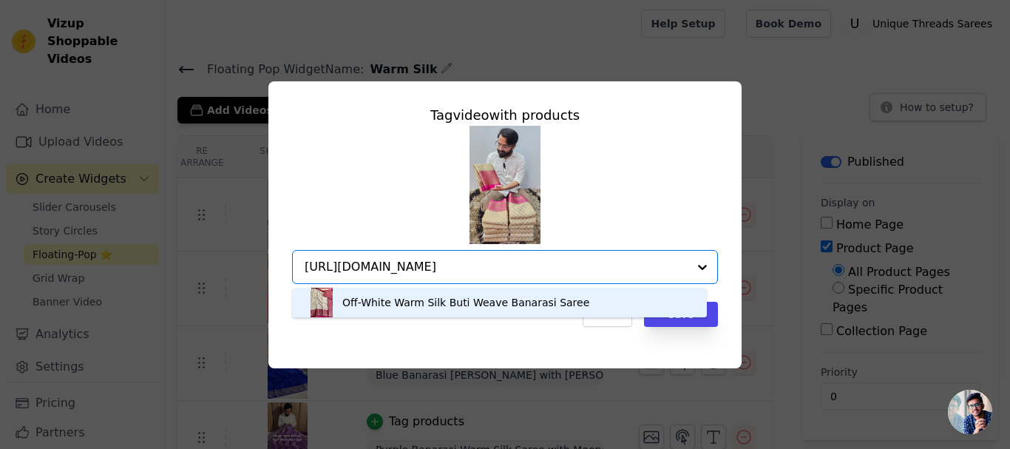
click at [486, 298] on div "Off-White Warm Silk Buti Weave Banarasi Saree" at bounding box center [465, 302] width 247 height 15
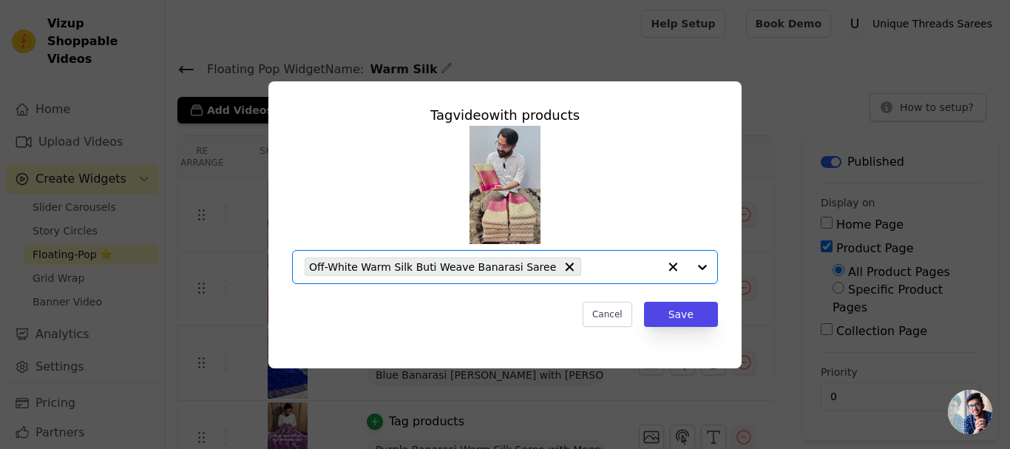
scroll to position [0, 0]
click at [684, 315] on button "Save" at bounding box center [681, 314] width 74 height 25
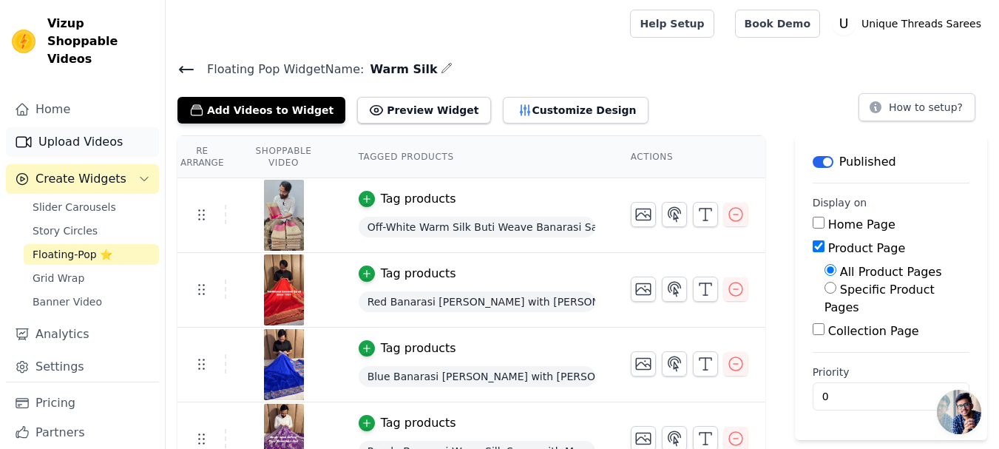
click at [68, 127] on link "Upload Videos" at bounding box center [82, 142] width 153 height 30
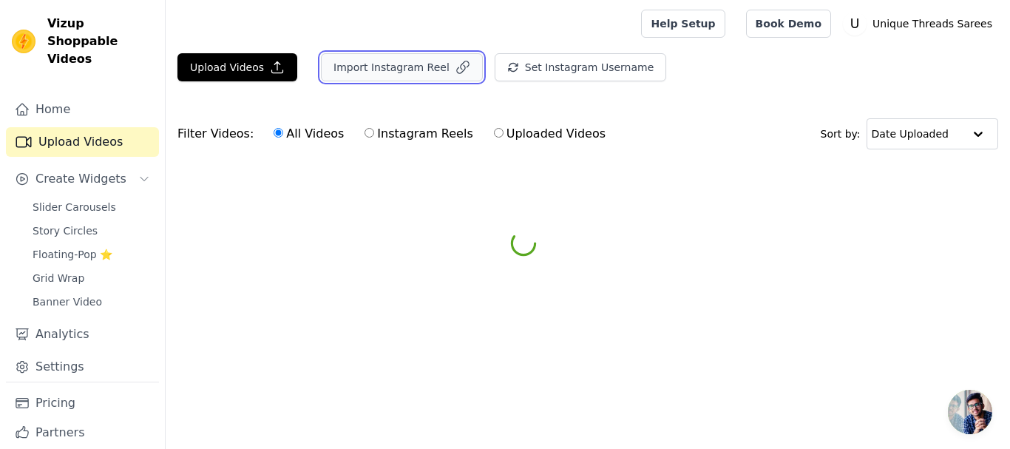
click at [386, 64] on button "Import Instagram Reel" at bounding box center [402, 67] width 162 height 28
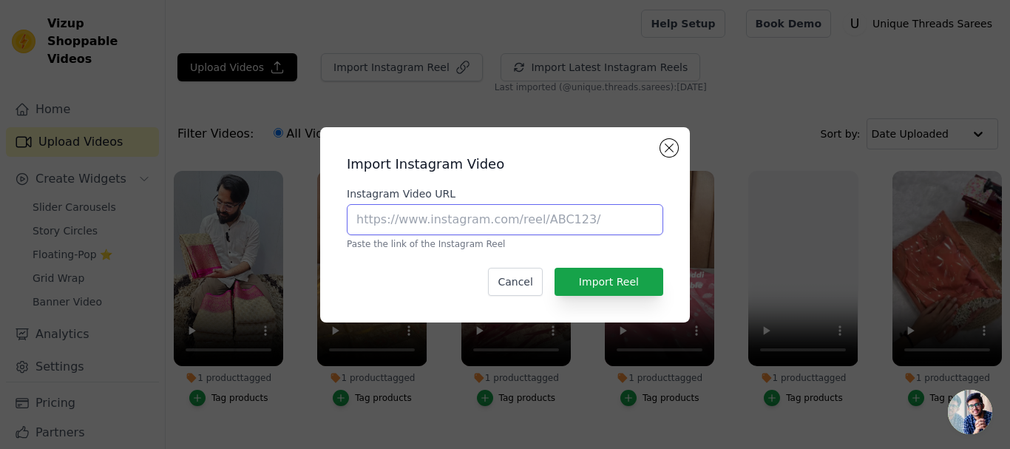
click at [409, 222] on input "Instagram Video URL" at bounding box center [505, 219] width 316 height 31
paste input "[URL][DOMAIN_NAME]"
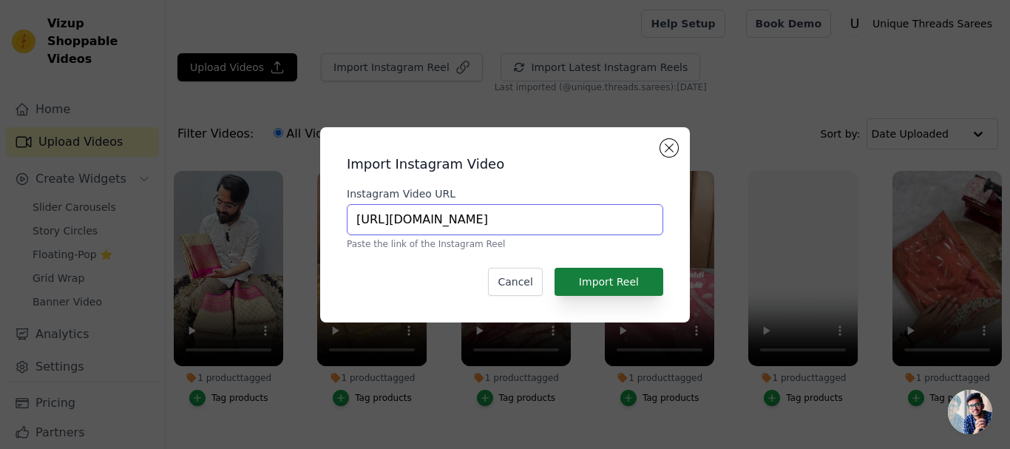
type input "[URL][DOMAIN_NAME]"
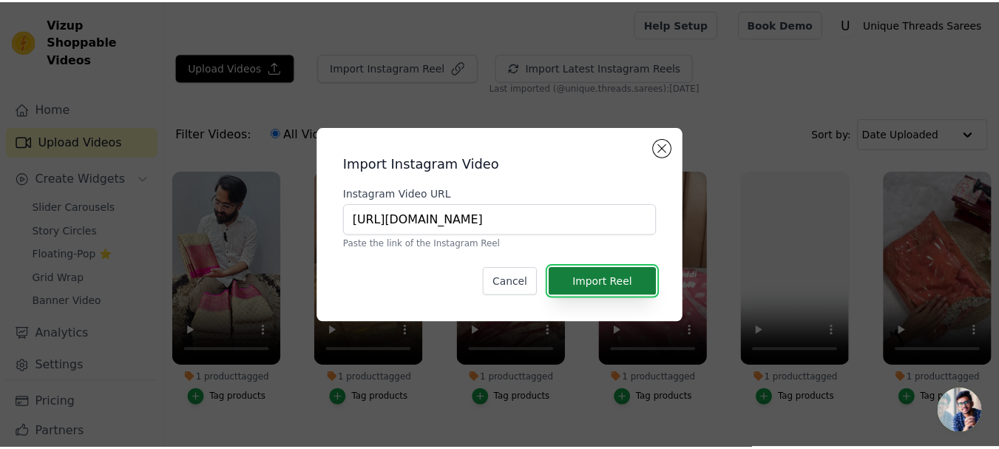
scroll to position [0, 0]
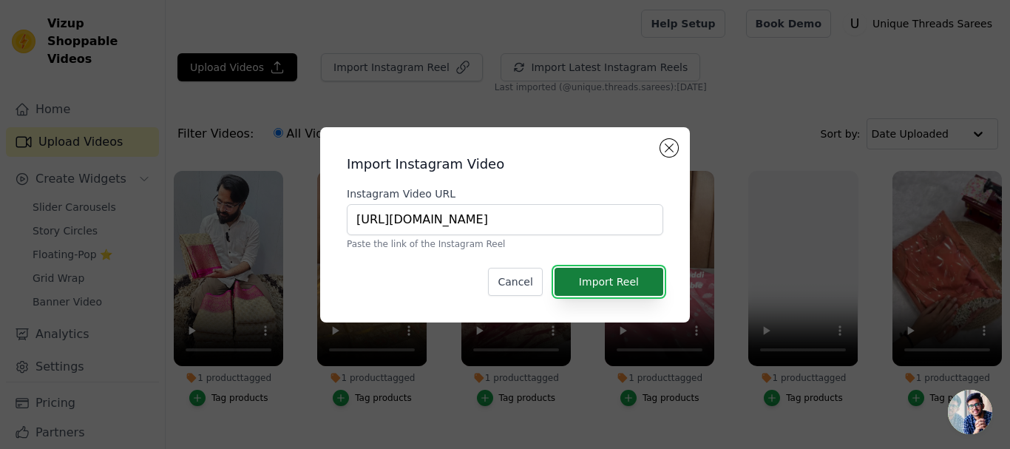
click at [619, 268] on button "Import Reel" at bounding box center [608, 282] width 109 height 28
click at [619, 273] on button "Import Reel" at bounding box center [608, 282] width 109 height 28
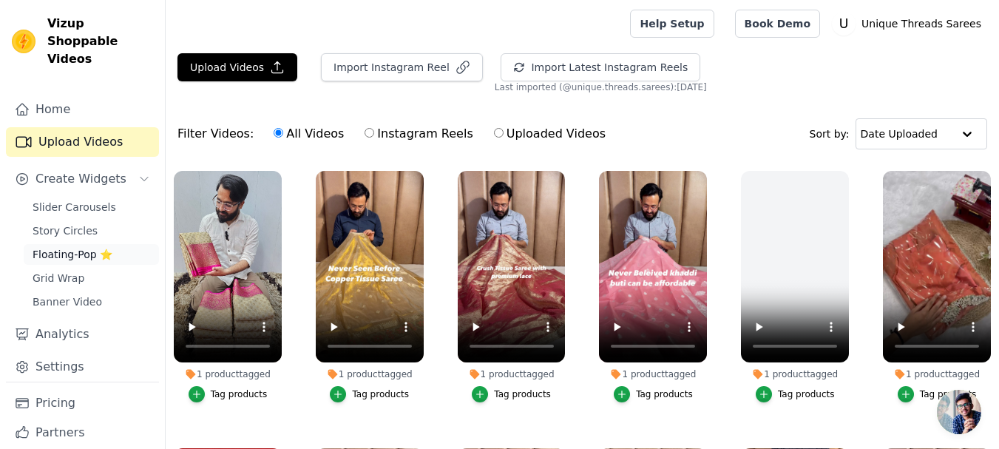
click at [63, 247] on span "Floating-Pop ⭐" at bounding box center [73, 254] width 80 height 15
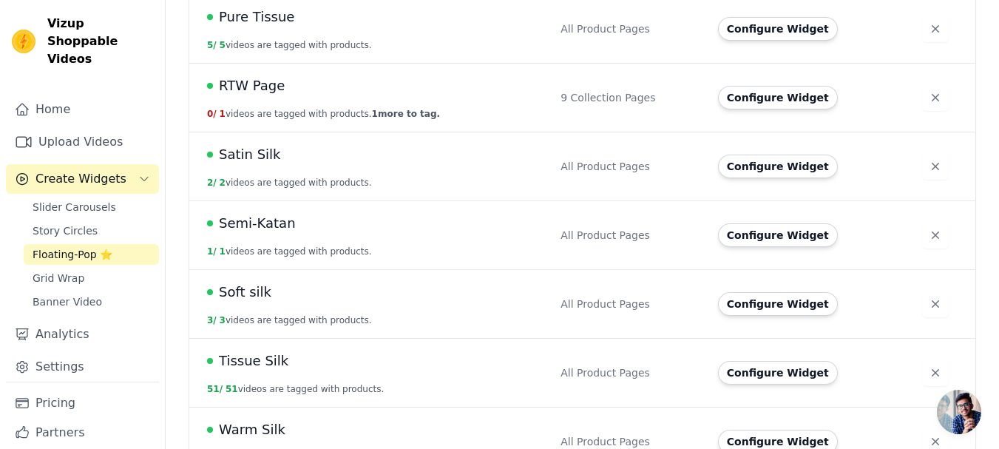
scroll to position [1042, 0]
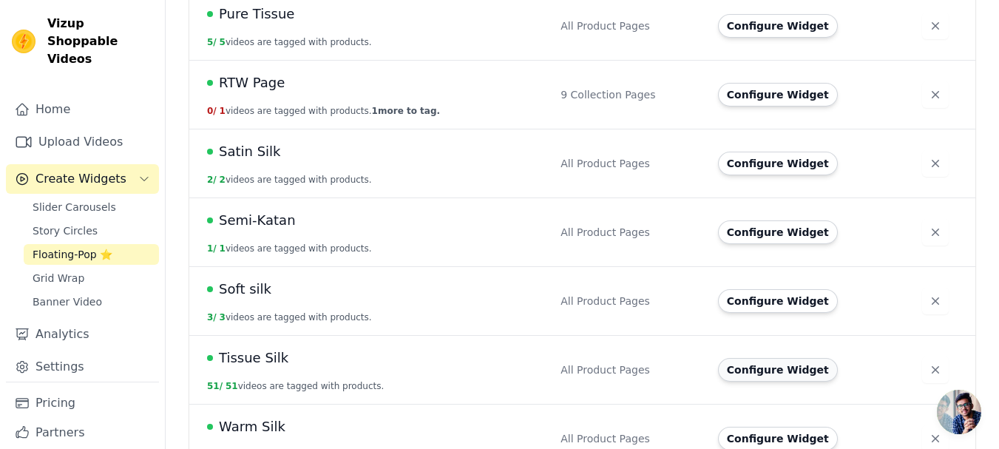
click at [753, 358] on button "Configure Widget" at bounding box center [778, 370] width 120 height 24
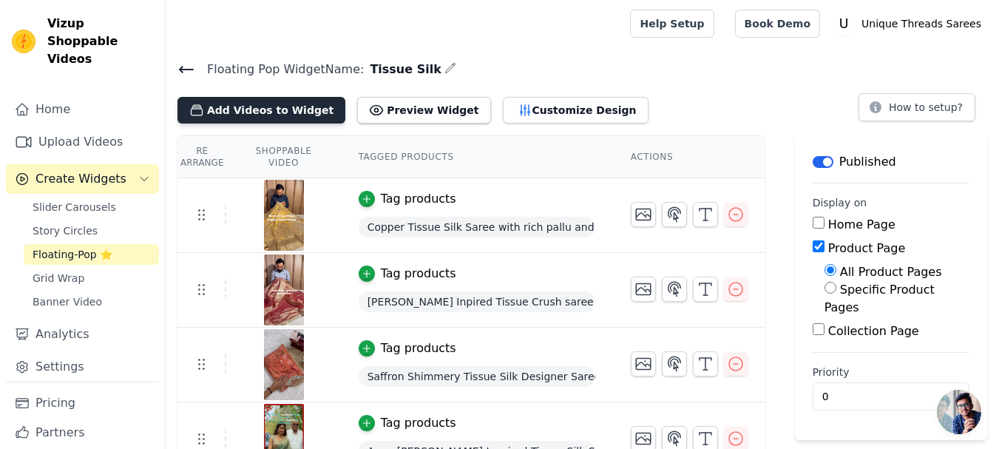
click at [222, 99] on button "Add Videos to Widget" at bounding box center [261, 110] width 168 height 27
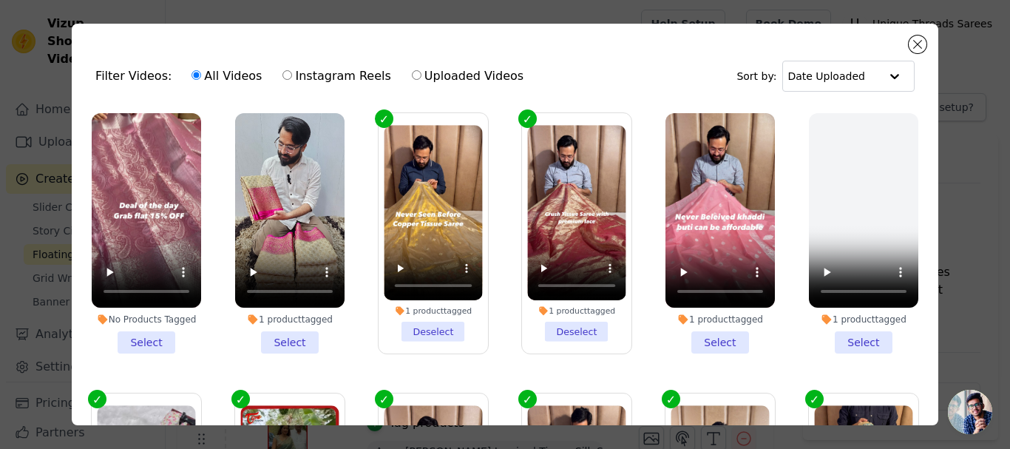
click at [135, 334] on li "No Products Tagged Select" at bounding box center [146, 233] width 109 height 240
click at [0, 0] on input "No Products Tagged Select" at bounding box center [0, 0] width 0 height 0
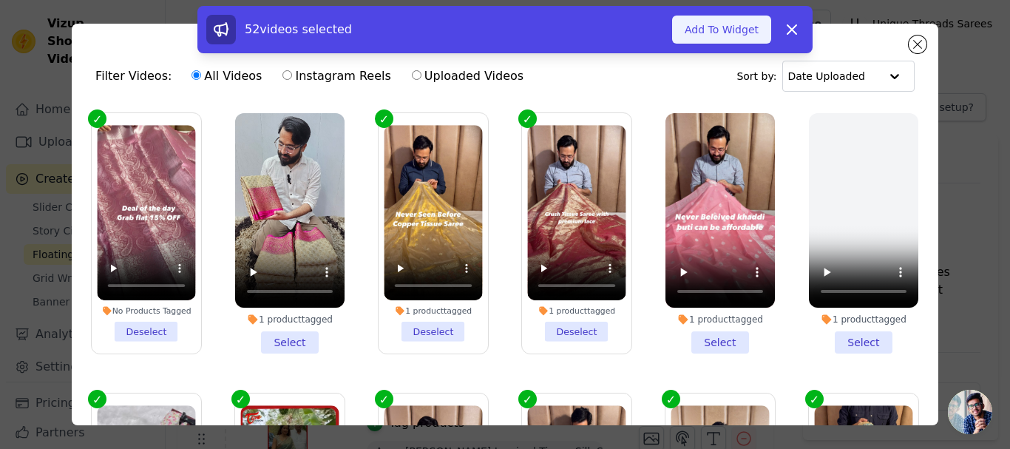
click at [744, 25] on button "Add To Widget" at bounding box center [721, 30] width 99 height 28
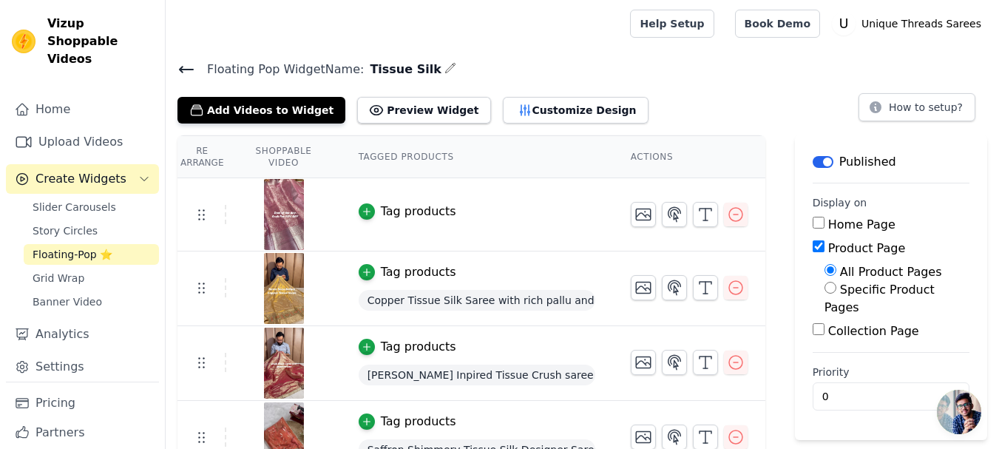
click at [418, 214] on div "Tag products" at bounding box center [418, 212] width 75 height 18
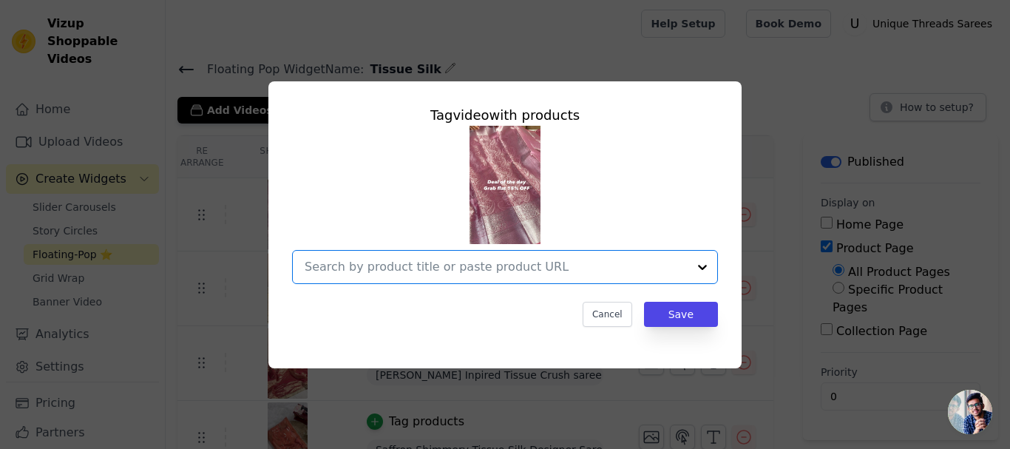
click at [486, 268] on input "text" at bounding box center [496, 267] width 383 height 18
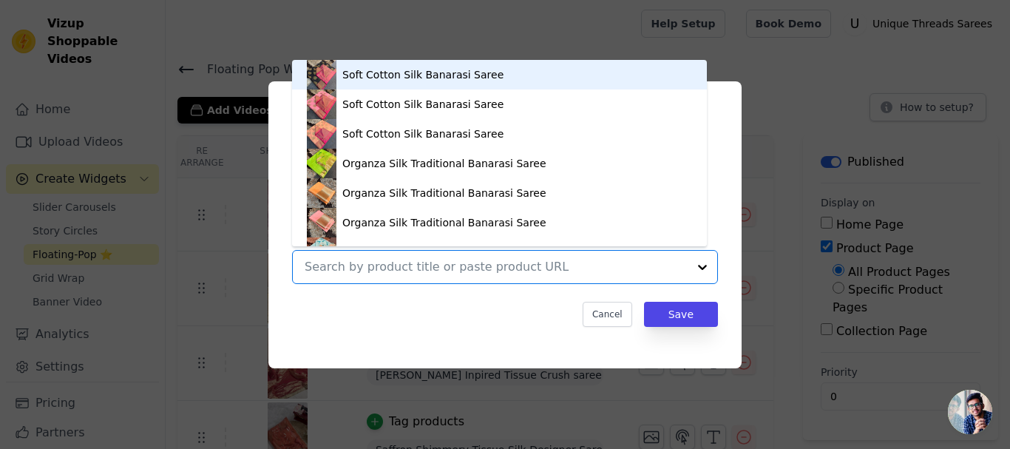
paste input "[URL][DOMAIN_NAME]"
type input "[URL][DOMAIN_NAME]"
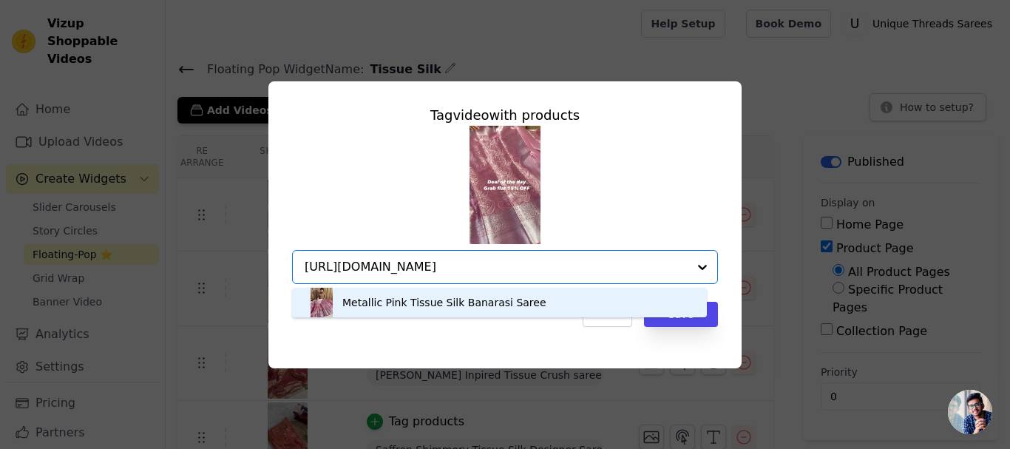
click at [642, 308] on div "Metallic Pink Tissue Silk Banarasi Saree" at bounding box center [499, 303] width 385 height 30
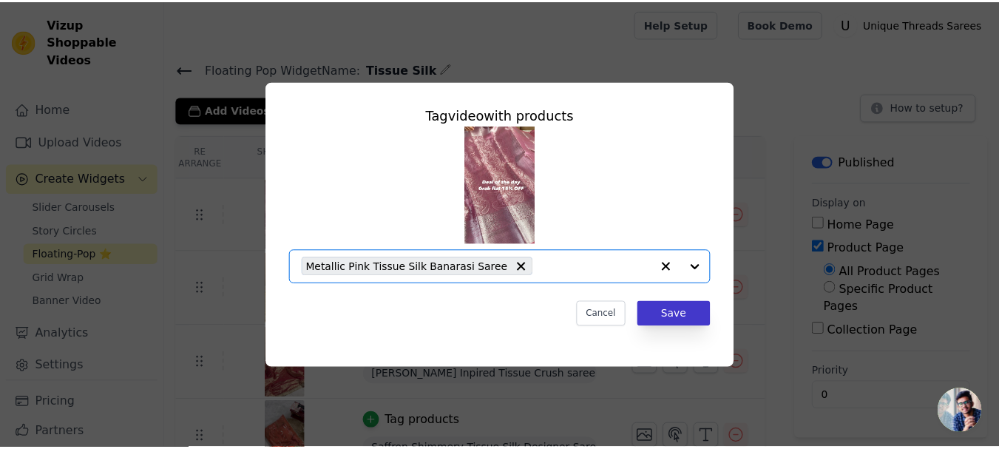
scroll to position [0, 0]
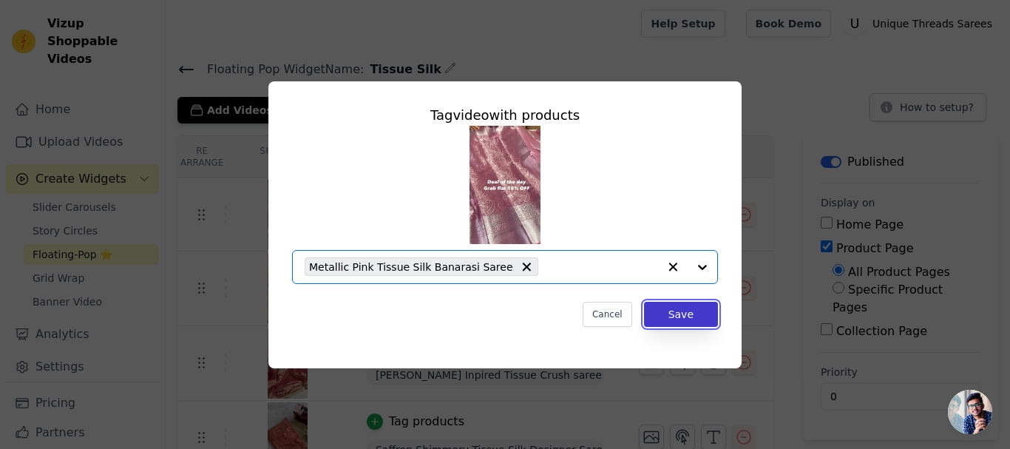
click at [672, 307] on button "Save" at bounding box center [681, 314] width 74 height 25
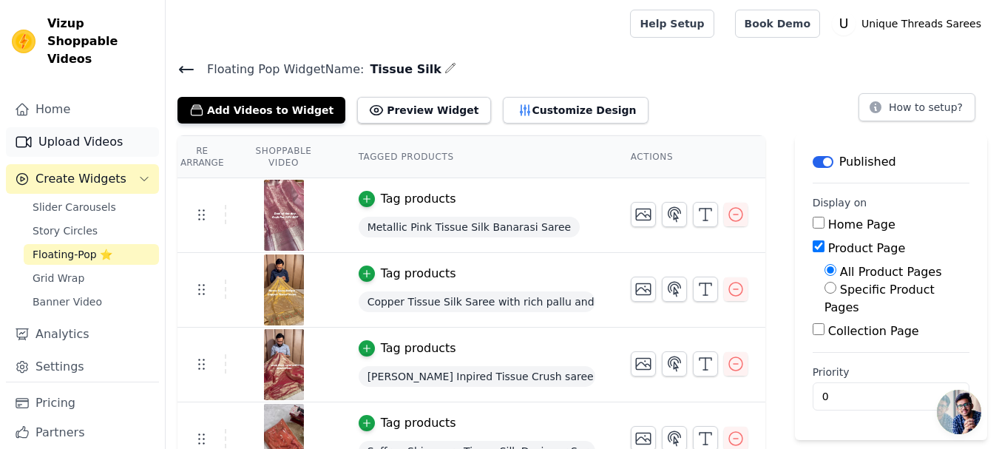
click at [83, 127] on link "Upload Videos" at bounding box center [82, 142] width 153 height 30
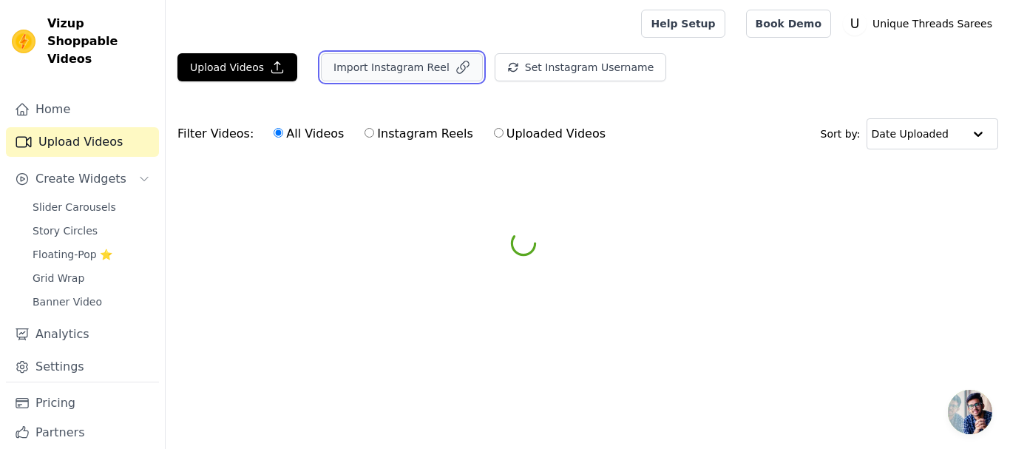
click at [374, 63] on button "Import Instagram Reel" at bounding box center [402, 67] width 162 height 28
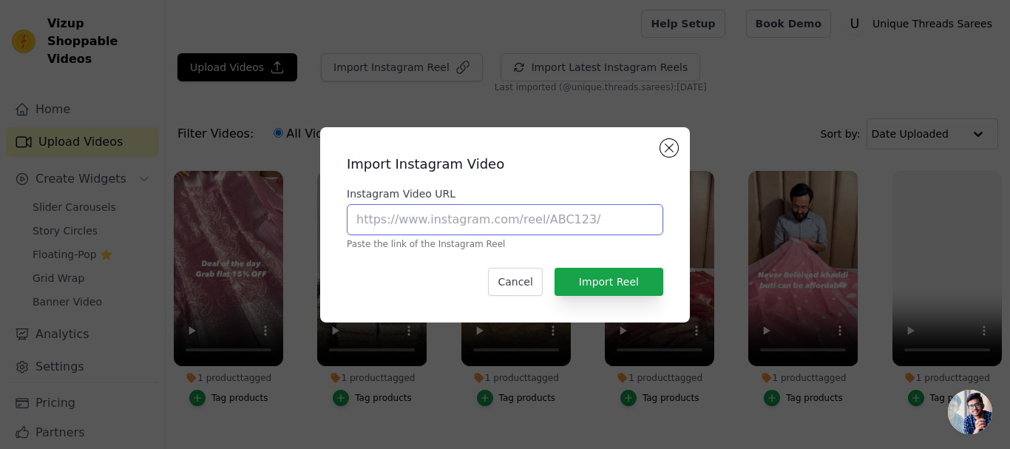
click at [445, 213] on input "Instagram Video URL" at bounding box center [505, 219] width 316 height 31
paste input "[URL][DOMAIN_NAME]"
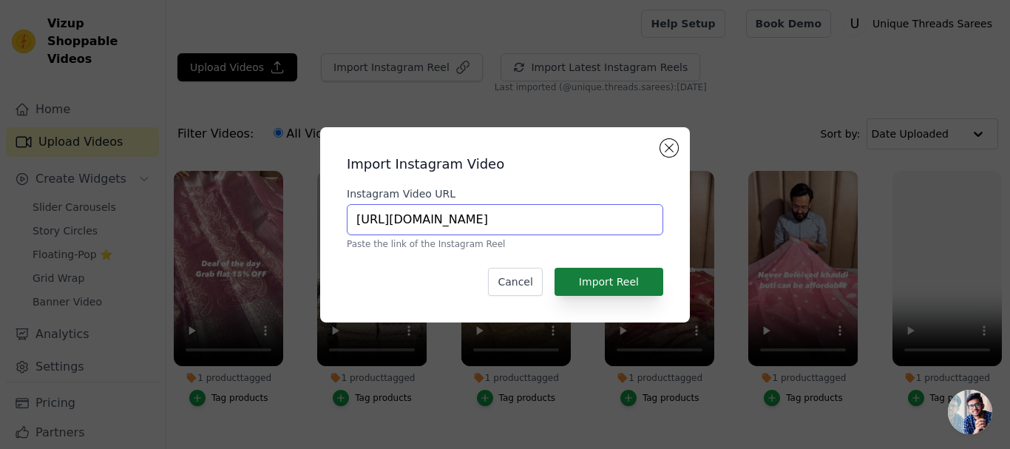
type input "[URL][DOMAIN_NAME]"
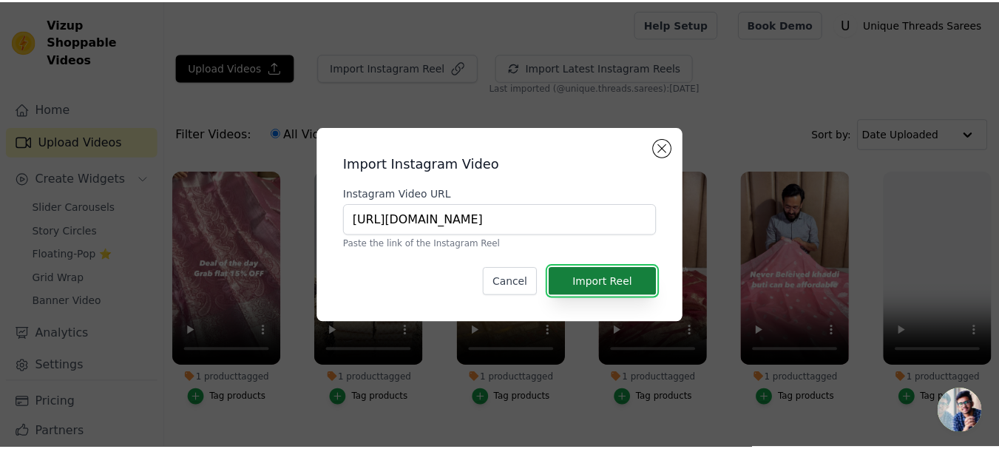
scroll to position [0, 0]
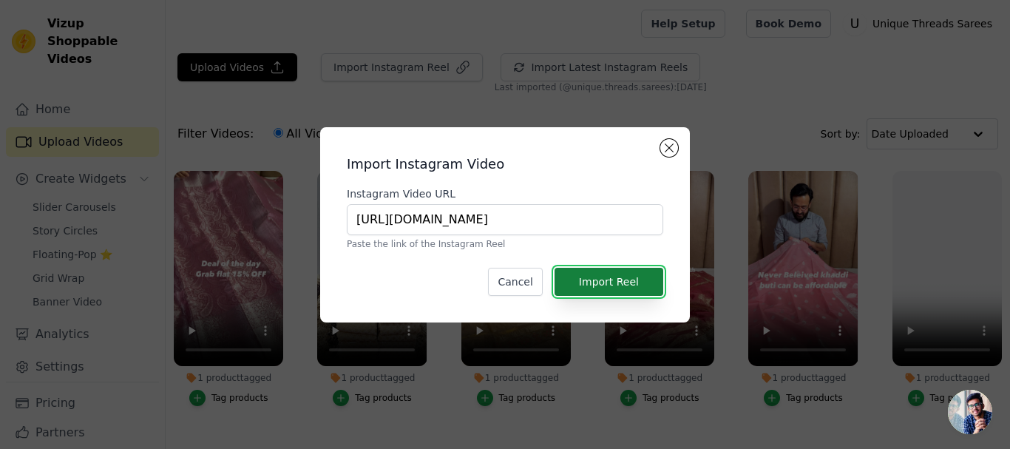
click at [609, 278] on button "Import Reel" at bounding box center [608, 282] width 109 height 28
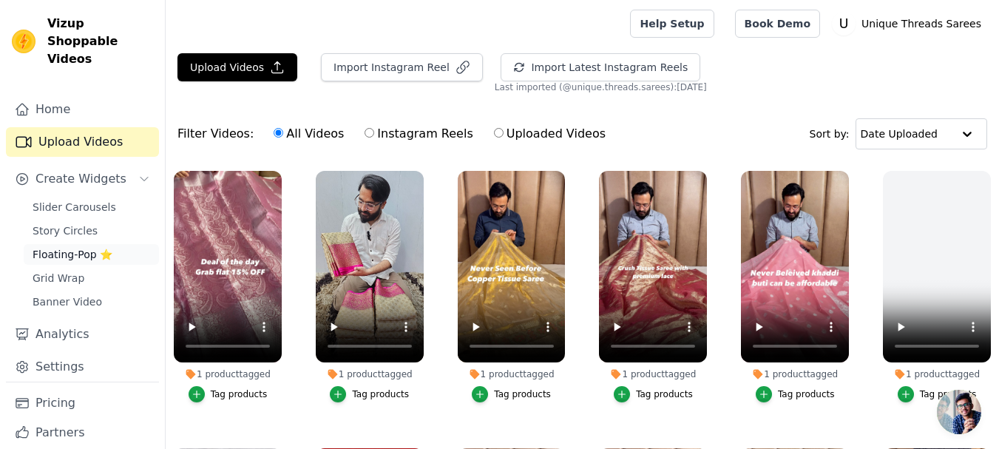
click at [73, 247] on span "Floating-Pop ⭐" at bounding box center [73, 254] width 80 height 15
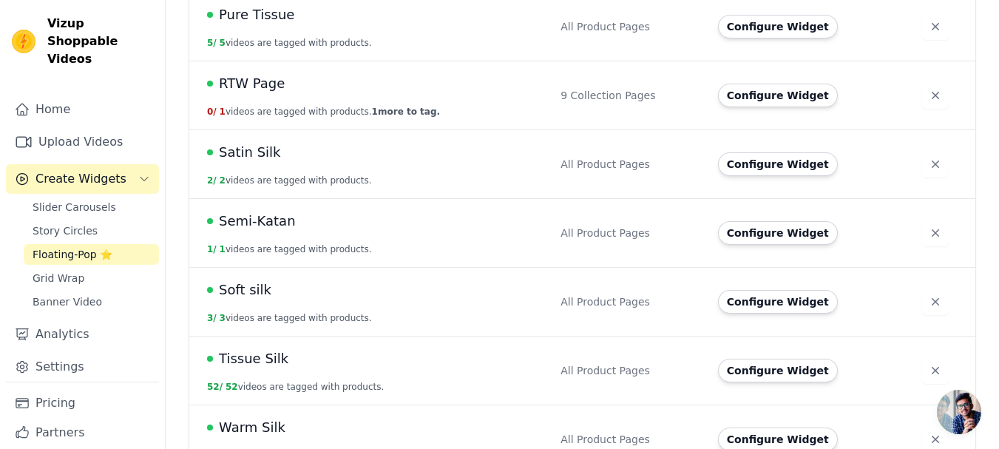
scroll to position [1042, 0]
click at [778, 358] on button "Configure Widget" at bounding box center [778, 370] width 120 height 24
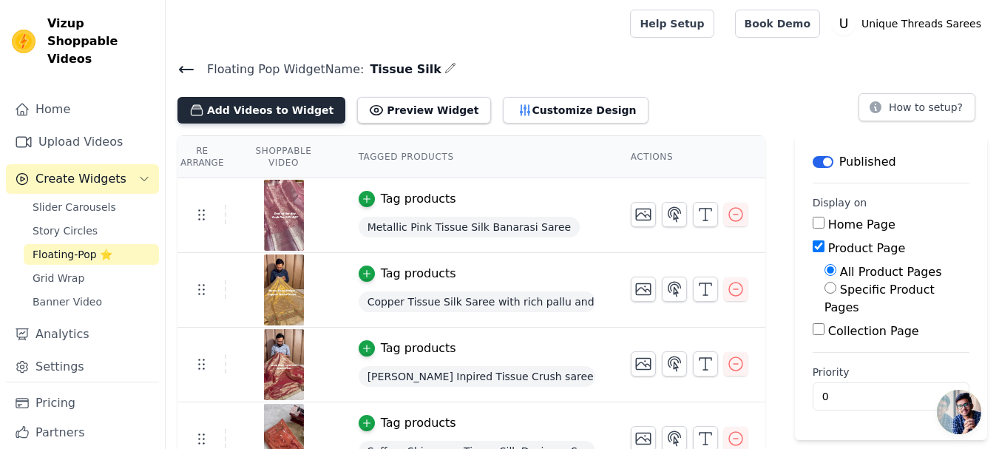
click at [247, 101] on button "Add Videos to Widget" at bounding box center [261, 110] width 168 height 27
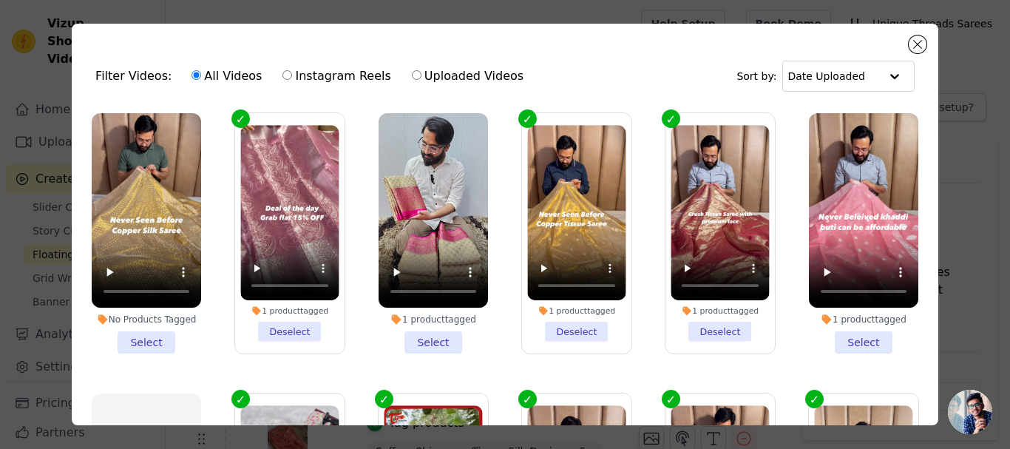
click at [145, 340] on li "No Products Tagged Select" at bounding box center [146, 233] width 109 height 240
click at [0, 0] on input "No Products Tagged Select" at bounding box center [0, 0] width 0 height 0
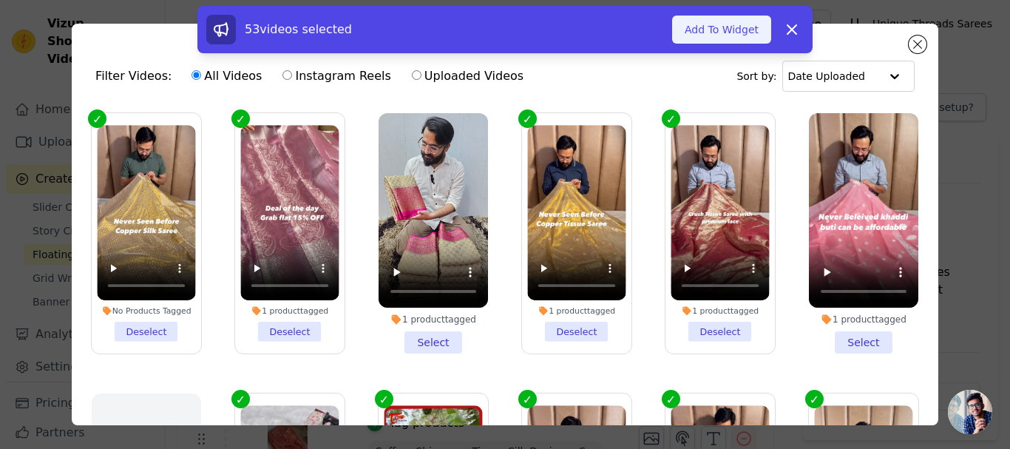
click at [709, 29] on button "Add To Widget" at bounding box center [721, 30] width 99 height 28
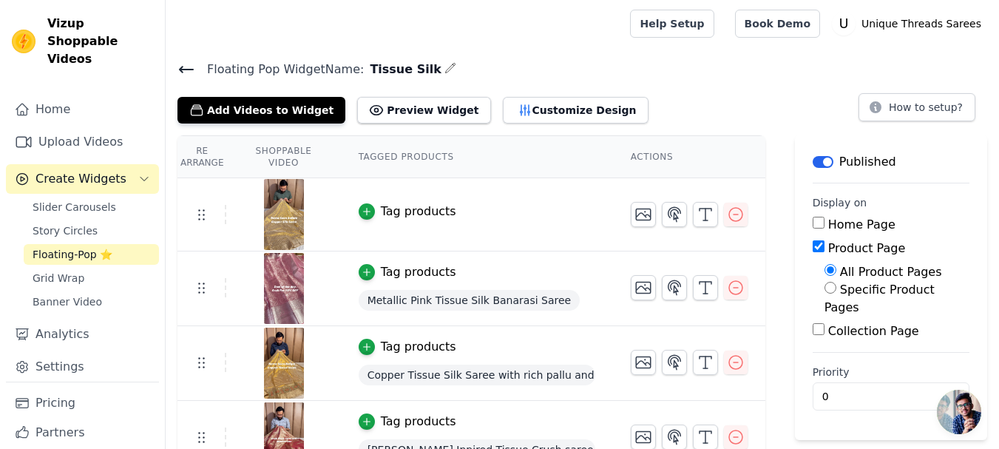
click at [401, 208] on div "Tag products" at bounding box center [418, 212] width 75 height 18
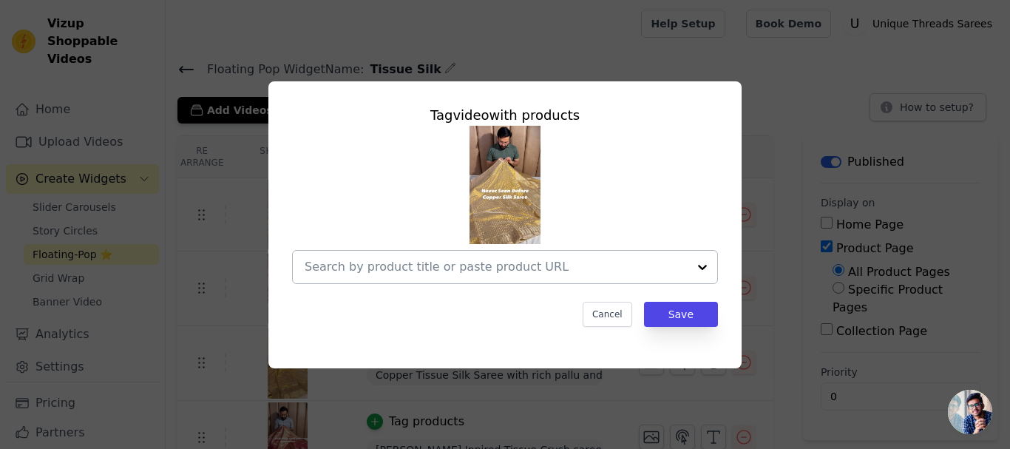
click at [450, 262] on input "text" at bounding box center [496, 267] width 383 height 18
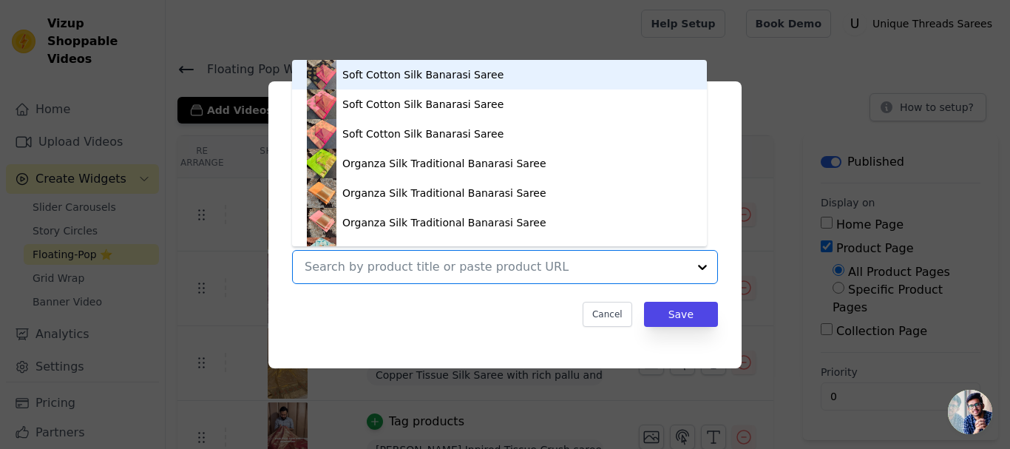
paste input "[URL][DOMAIN_NAME]"
type input "[URL][DOMAIN_NAME]"
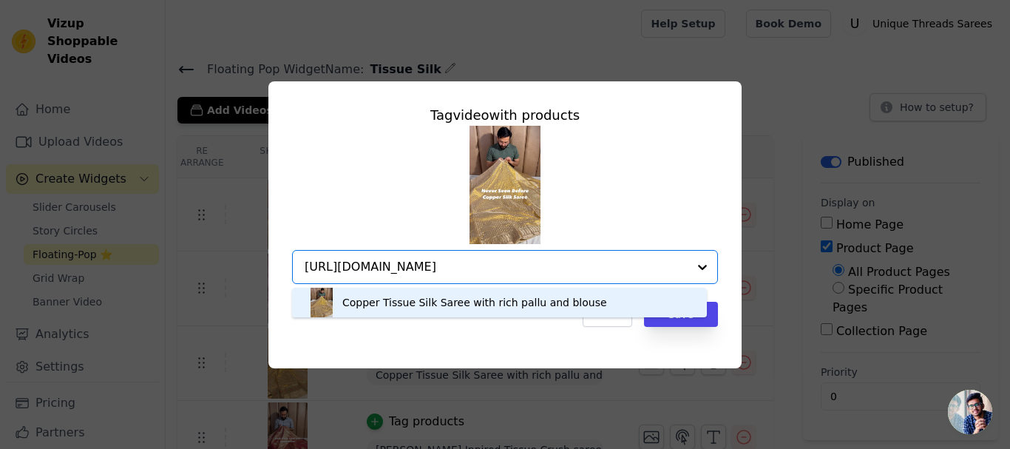
click at [574, 298] on div "Copper Tissue Silk Saree with rich pallu and blouse" at bounding box center [499, 303] width 385 height 30
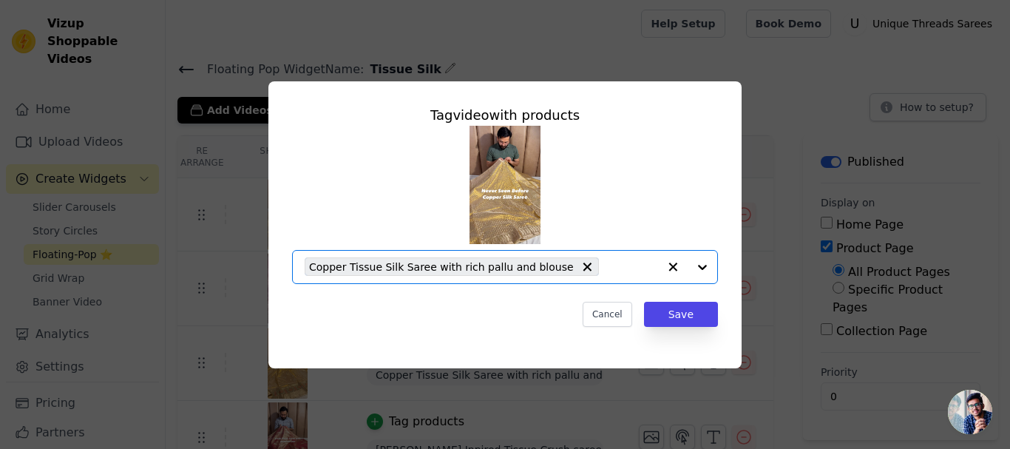
scroll to position [0, 0]
click at [688, 316] on button "Save" at bounding box center [681, 314] width 74 height 25
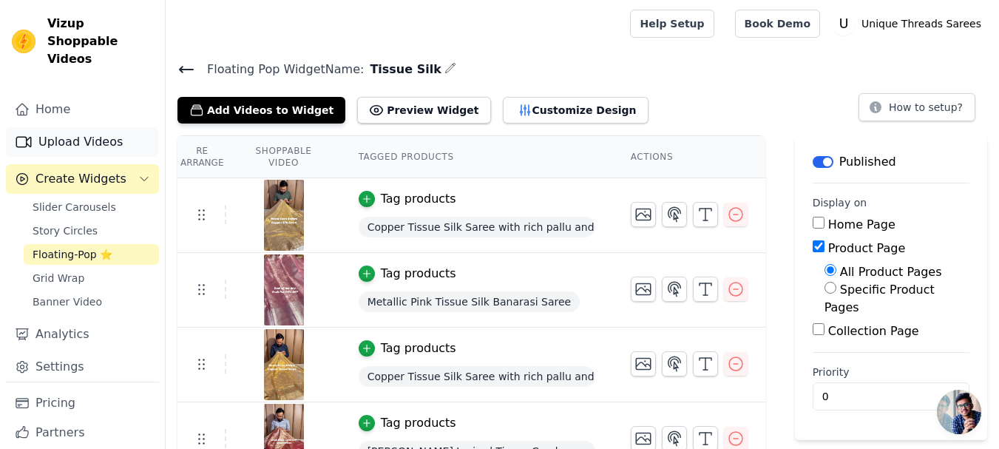
click at [76, 127] on link "Upload Videos" at bounding box center [82, 142] width 153 height 30
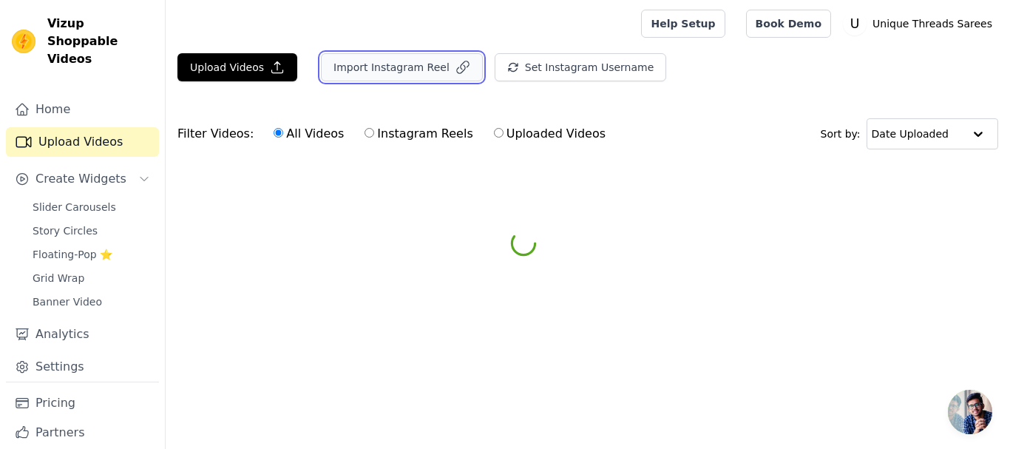
click at [364, 64] on button "Import Instagram Reel" at bounding box center [402, 67] width 162 height 28
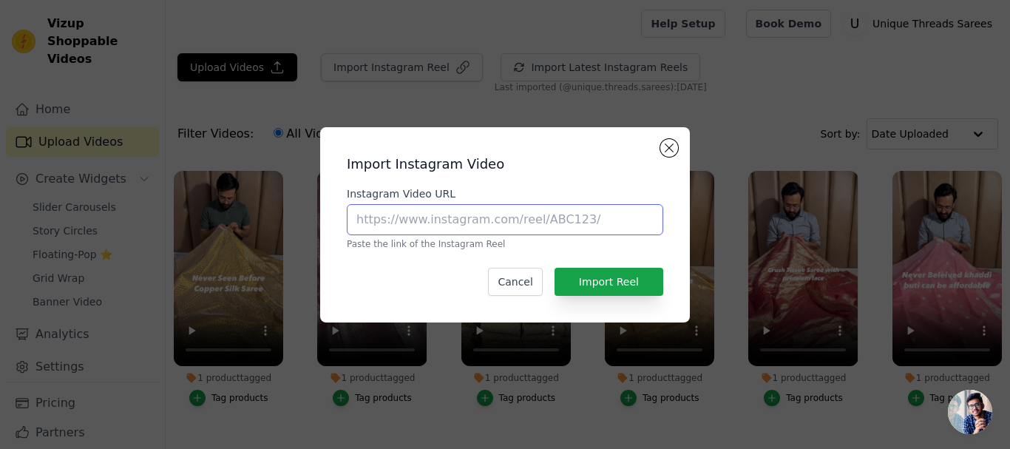
click at [440, 218] on input "Instagram Video URL" at bounding box center [505, 219] width 316 height 31
paste input "[URL][DOMAIN_NAME]"
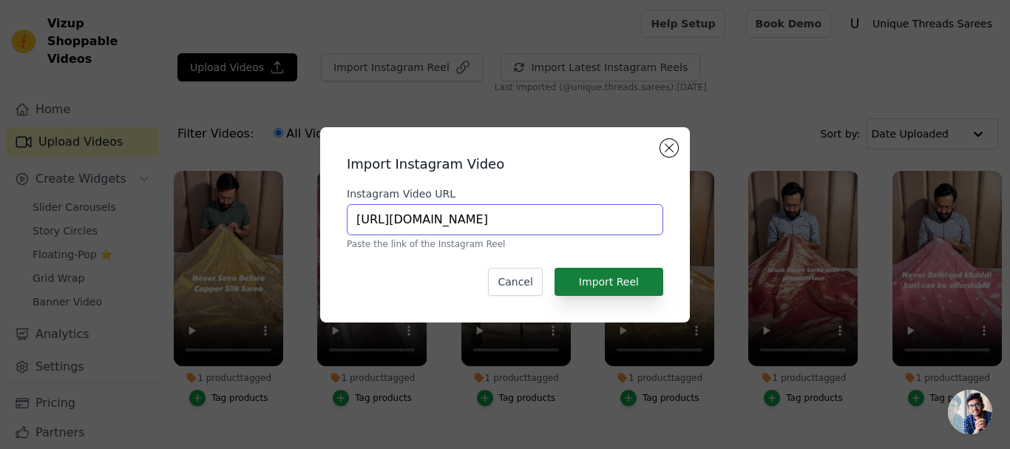
type input "[URL][DOMAIN_NAME]"
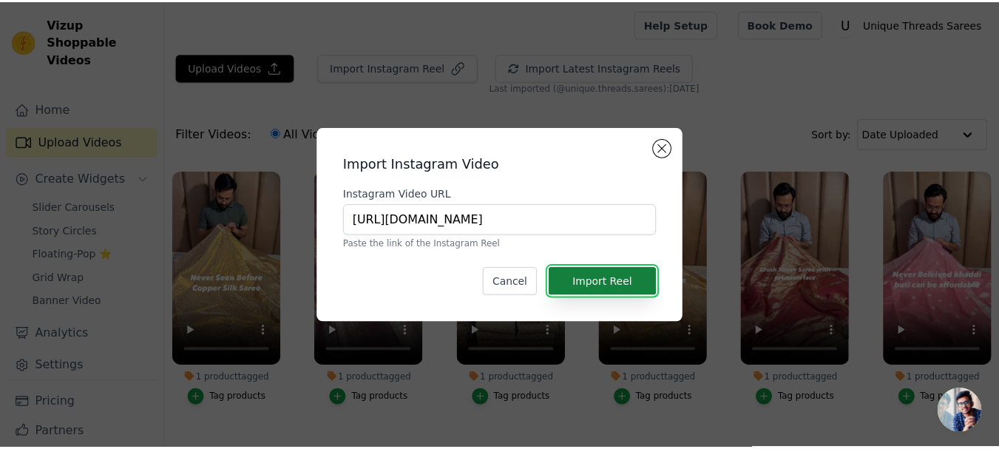
scroll to position [0, 0]
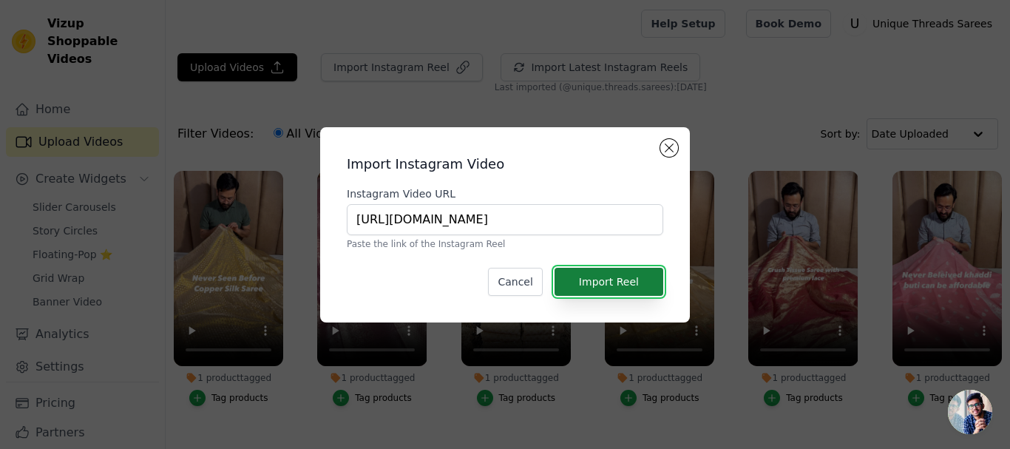
click at [612, 281] on button "Import Reel" at bounding box center [608, 282] width 109 height 28
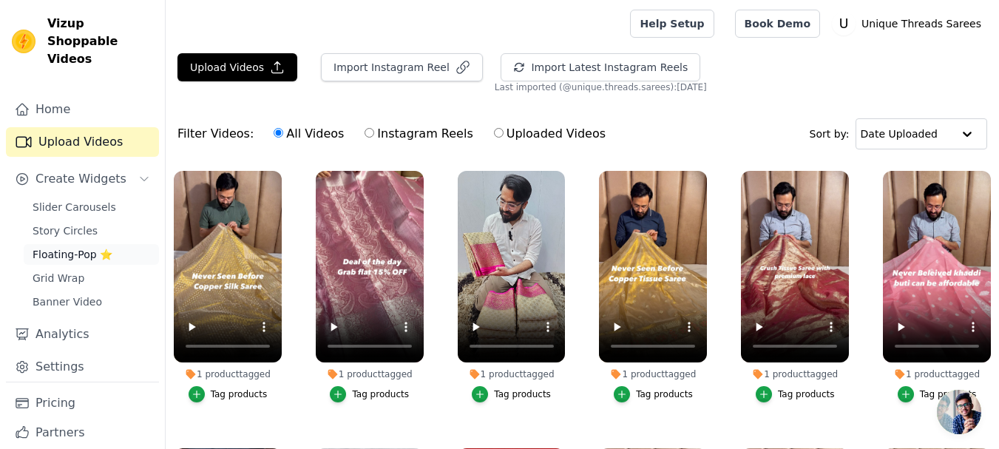
click at [80, 247] on span "Floating-Pop ⭐" at bounding box center [73, 254] width 80 height 15
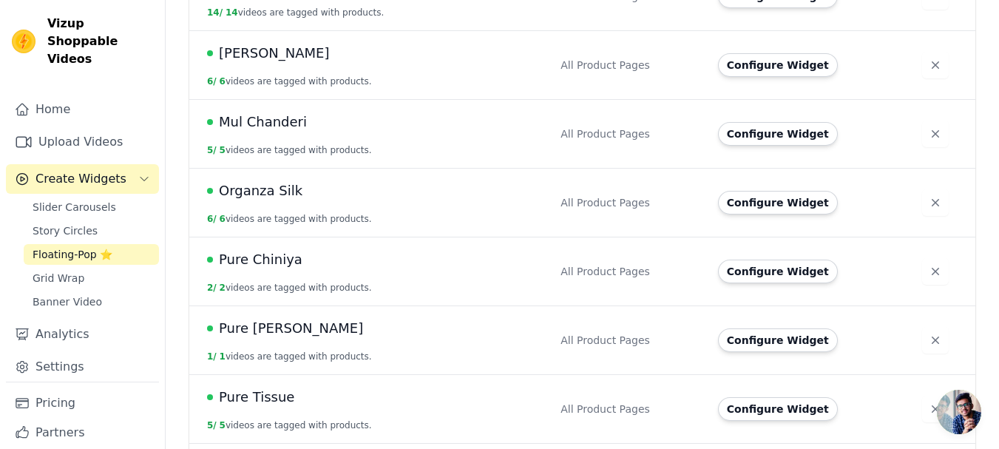
scroll to position [665, 0]
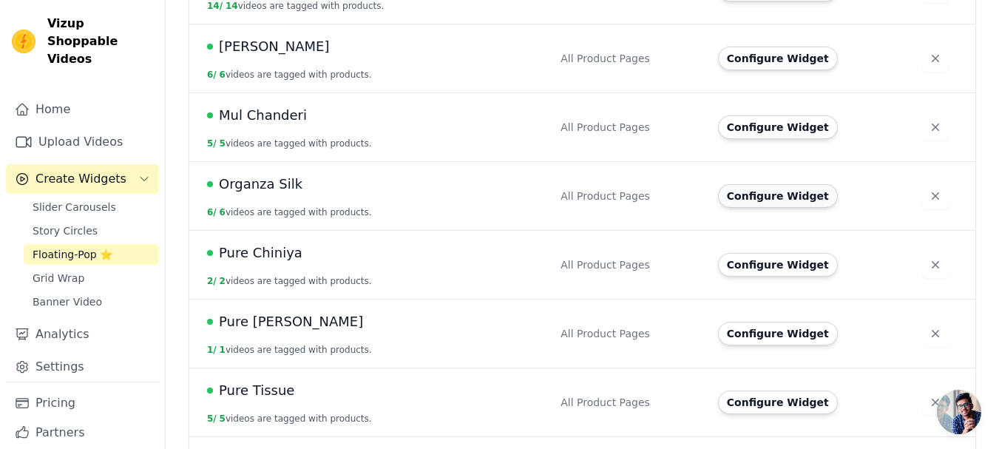
click at [760, 184] on button "Configure Widget" at bounding box center [778, 196] width 120 height 24
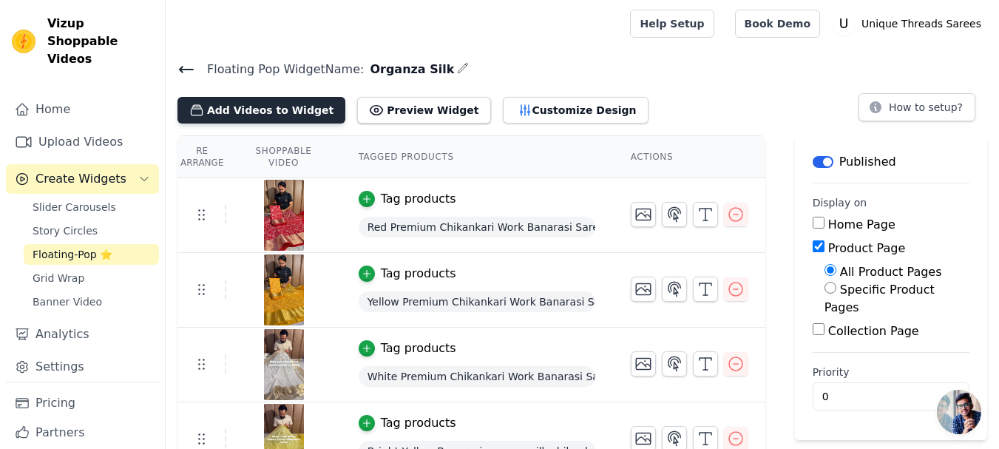
click at [281, 103] on button "Add Videos to Widget" at bounding box center [261, 110] width 168 height 27
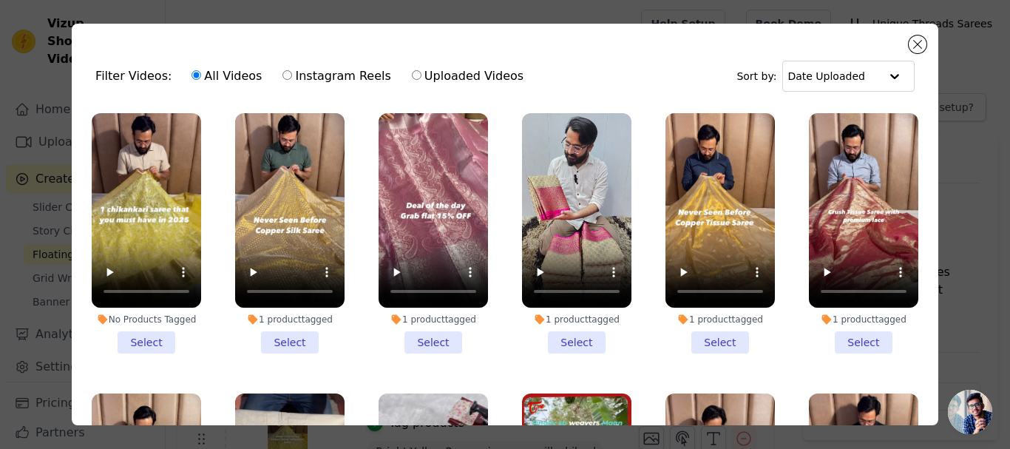
click at [149, 329] on li "No Products Tagged Select" at bounding box center [146, 233] width 109 height 240
click at [0, 0] on input "No Products Tagged Select" at bounding box center [0, 0] width 0 height 0
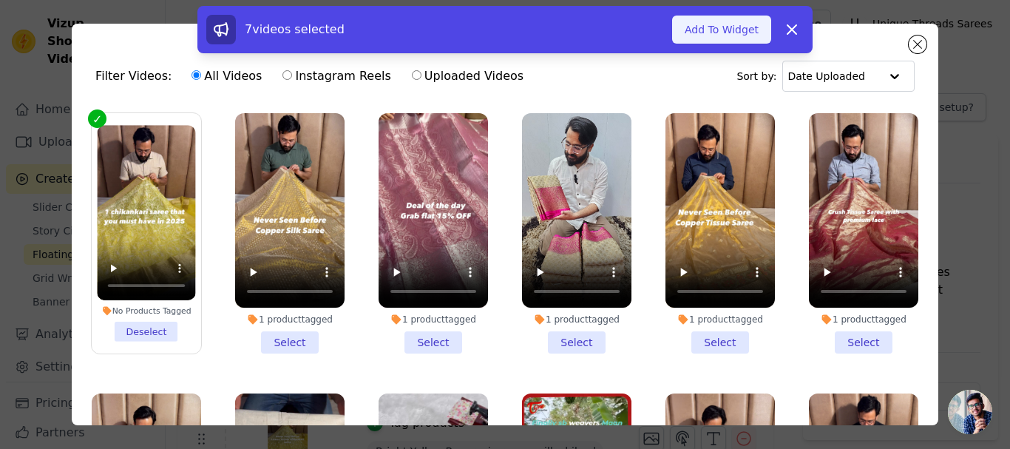
click at [730, 24] on button "Add To Widget" at bounding box center [721, 30] width 99 height 28
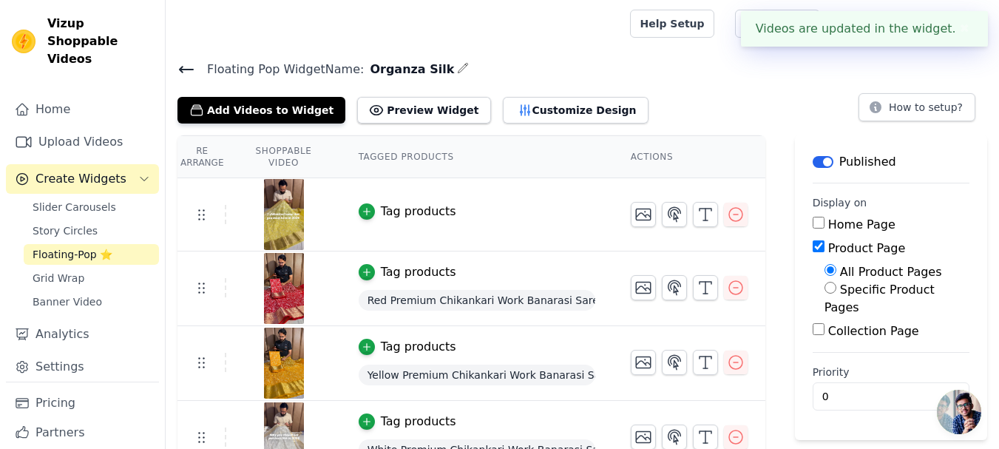
click at [436, 220] on td "Tag products" at bounding box center [477, 214] width 272 height 73
click at [413, 210] on div "Tag products" at bounding box center [418, 212] width 75 height 18
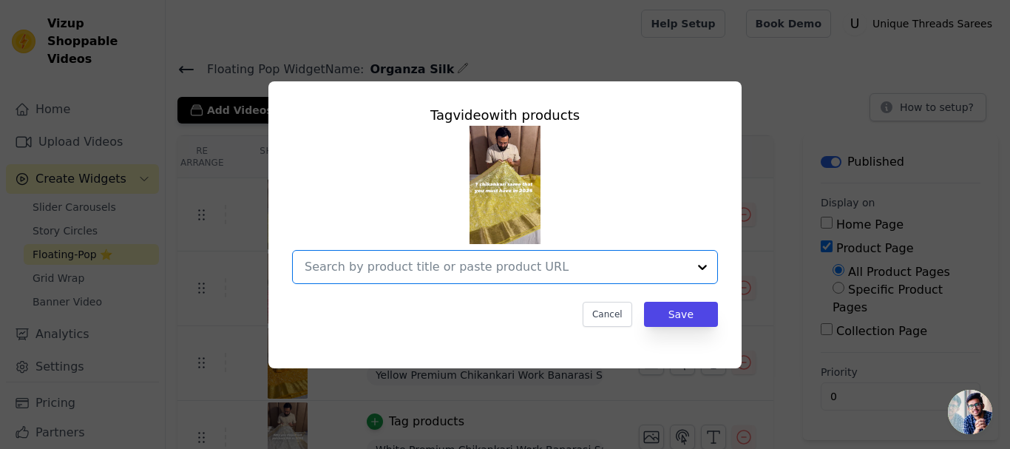
click at [447, 258] on input "text" at bounding box center [496, 267] width 383 height 18
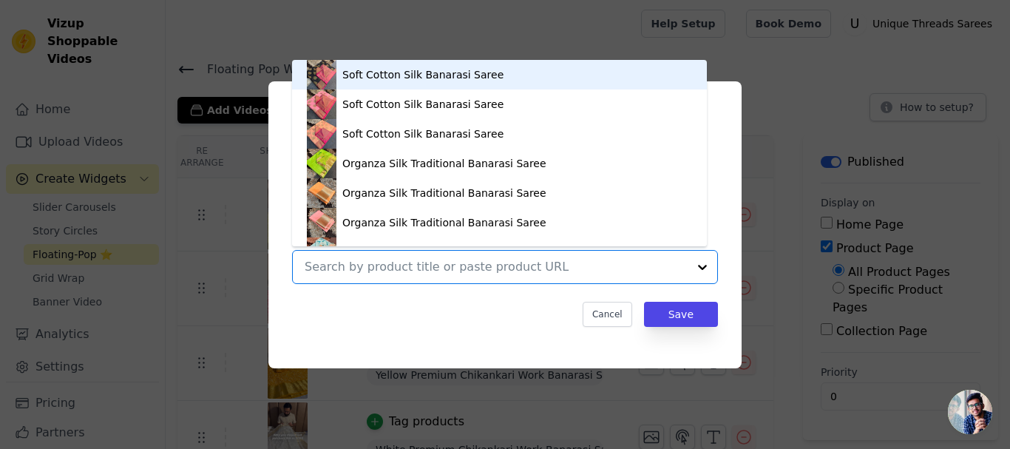
paste input "[URL][DOMAIN_NAME]"
type input "[URL][DOMAIN_NAME]"
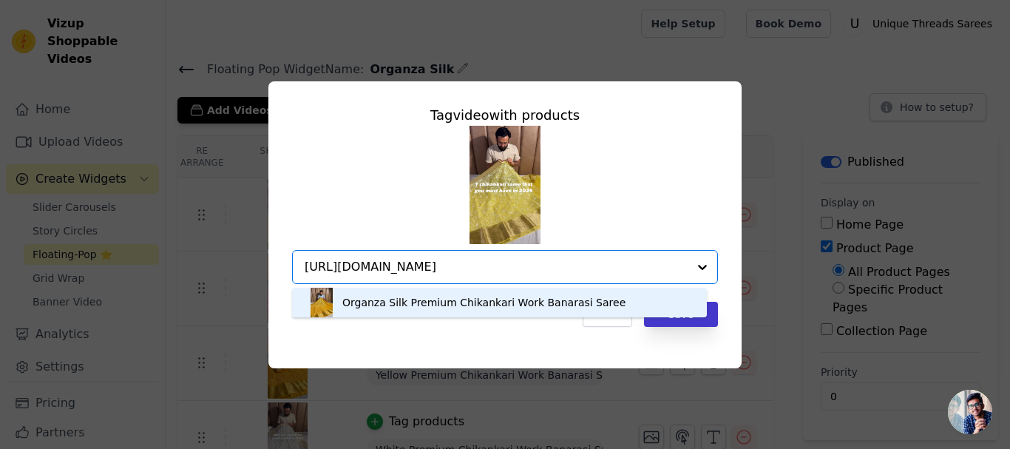
click at [686, 308] on div "Organza Silk Premium Chikankari Work Banarasi Saree" at bounding box center [499, 303] width 415 height 30
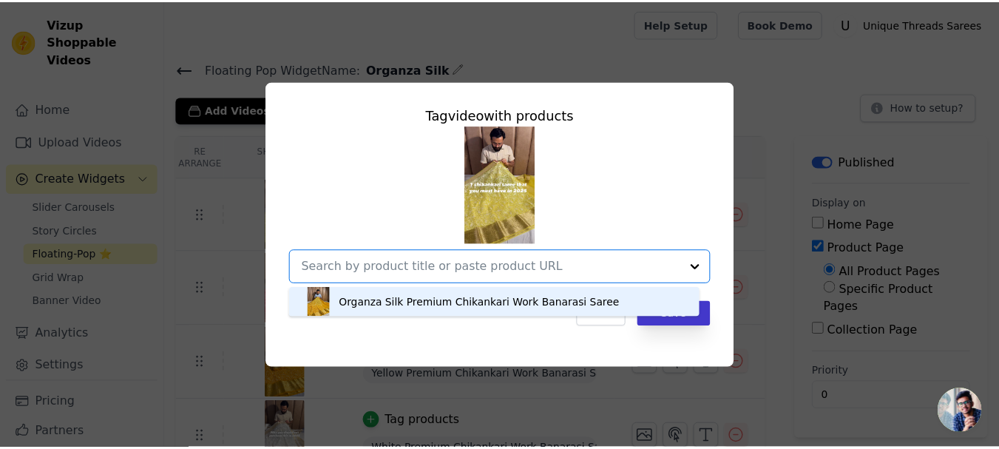
scroll to position [0, 0]
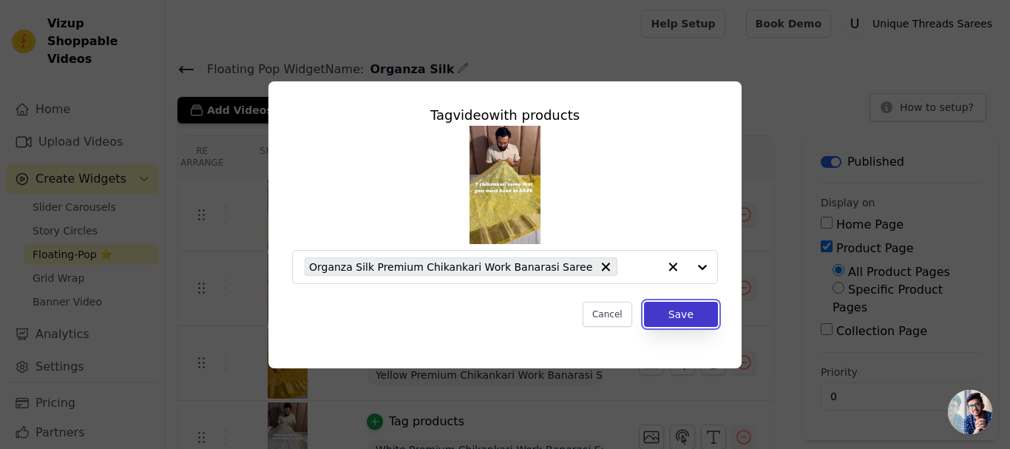
click at [678, 311] on button "Save" at bounding box center [681, 314] width 74 height 25
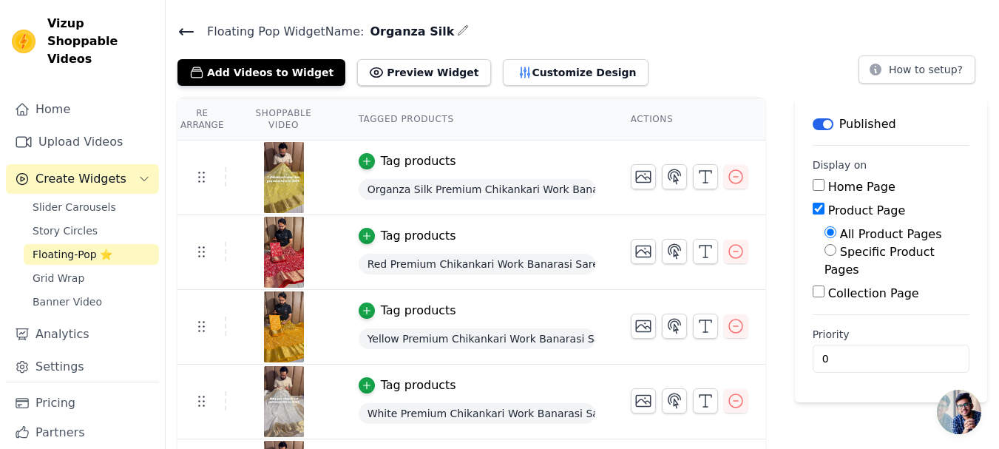
scroll to position [74, 0]
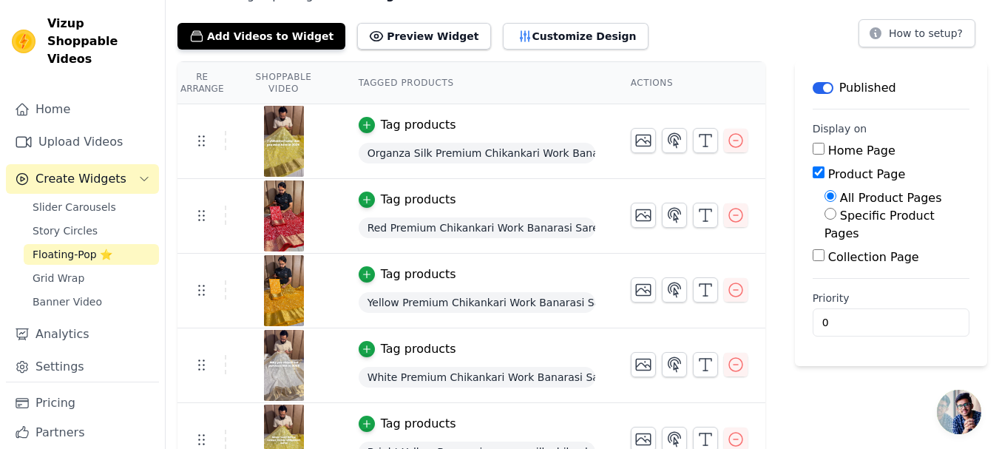
click at [362, 290] on div "Yellow Premium Chikankari Work Banarasi Saree" at bounding box center [477, 302] width 237 height 27
click at [284, 293] on img at bounding box center [283, 290] width 41 height 71
click at [553, 302] on span "Yellow Premium Chikankari Work Banarasi Saree" at bounding box center [477, 302] width 237 height 21
